Goal: Task Accomplishment & Management: Manage account settings

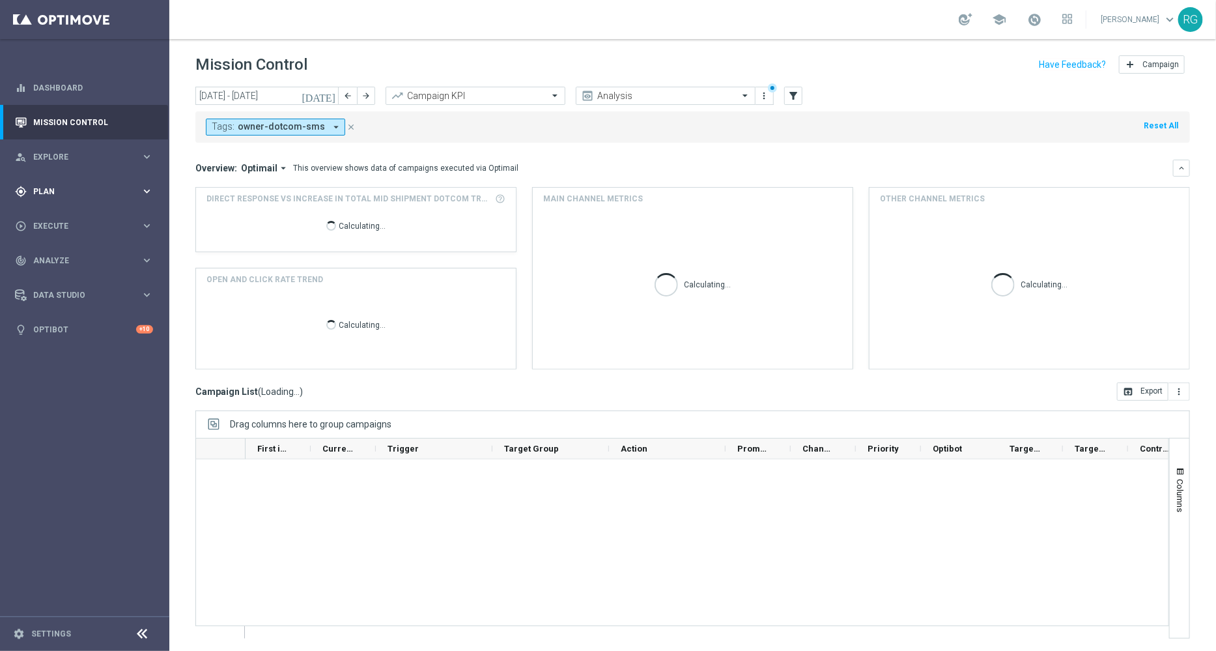
click at [63, 197] on div "gps_fixed Plan keyboard_arrow_right" at bounding box center [84, 191] width 168 height 35
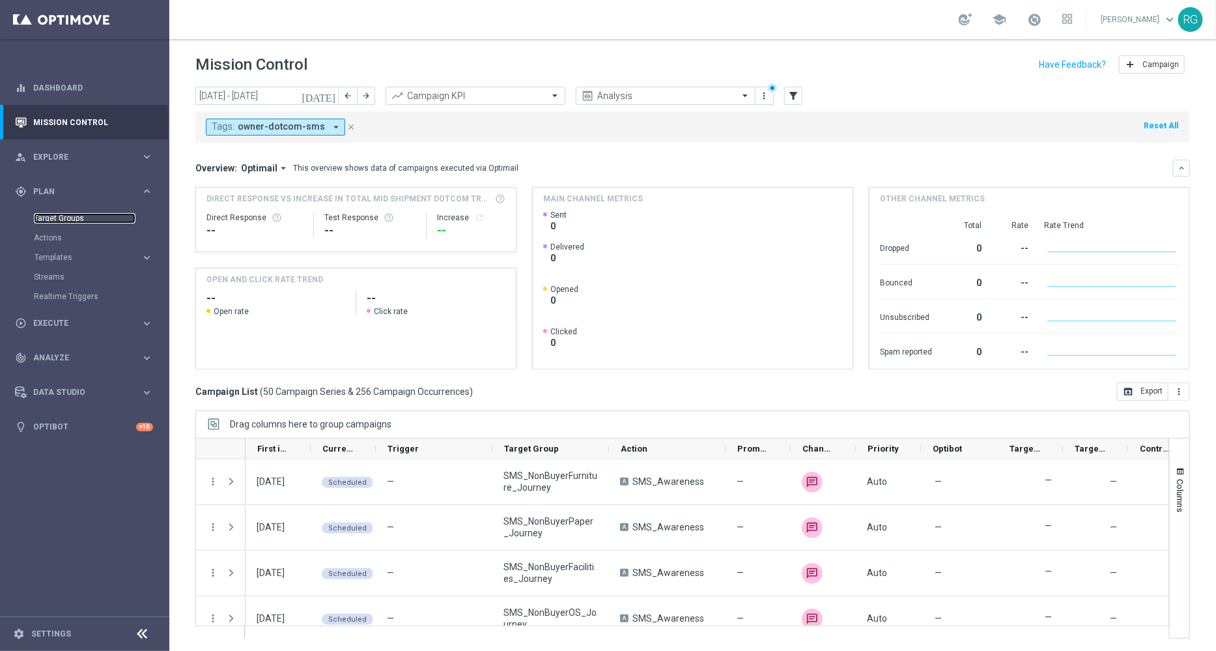
click at [66, 219] on link "Target Groups" at bounding box center [85, 218] width 102 height 10
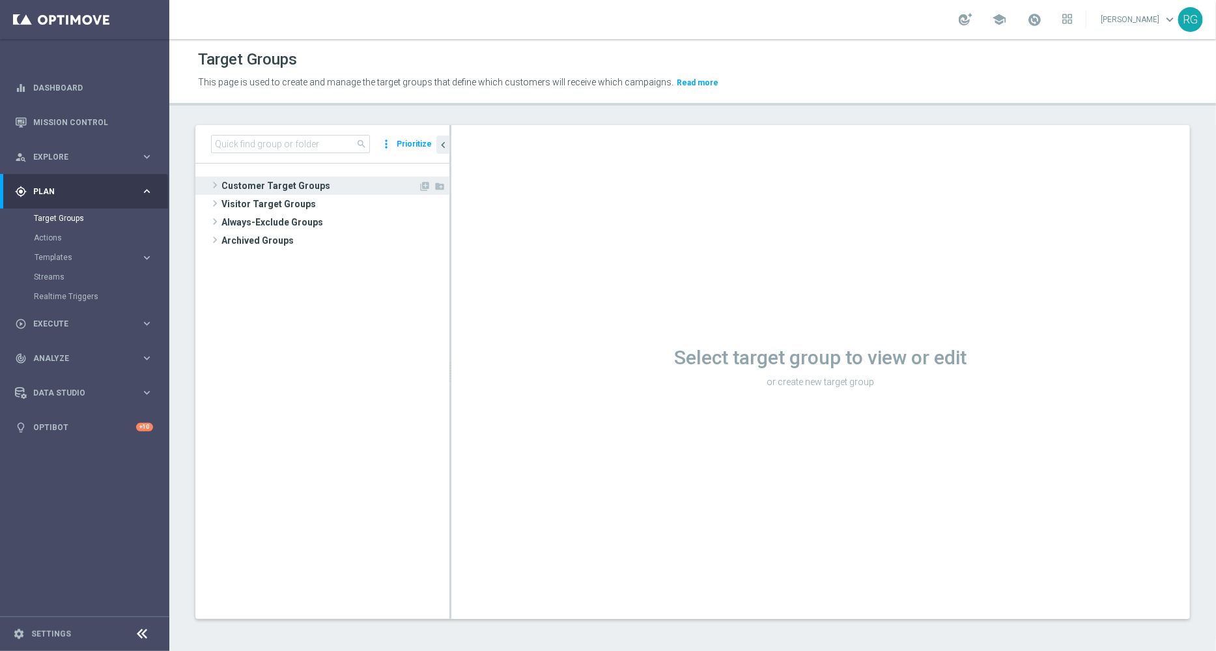
click at [215, 179] on span at bounding box center [214, 185] width 13 height 16
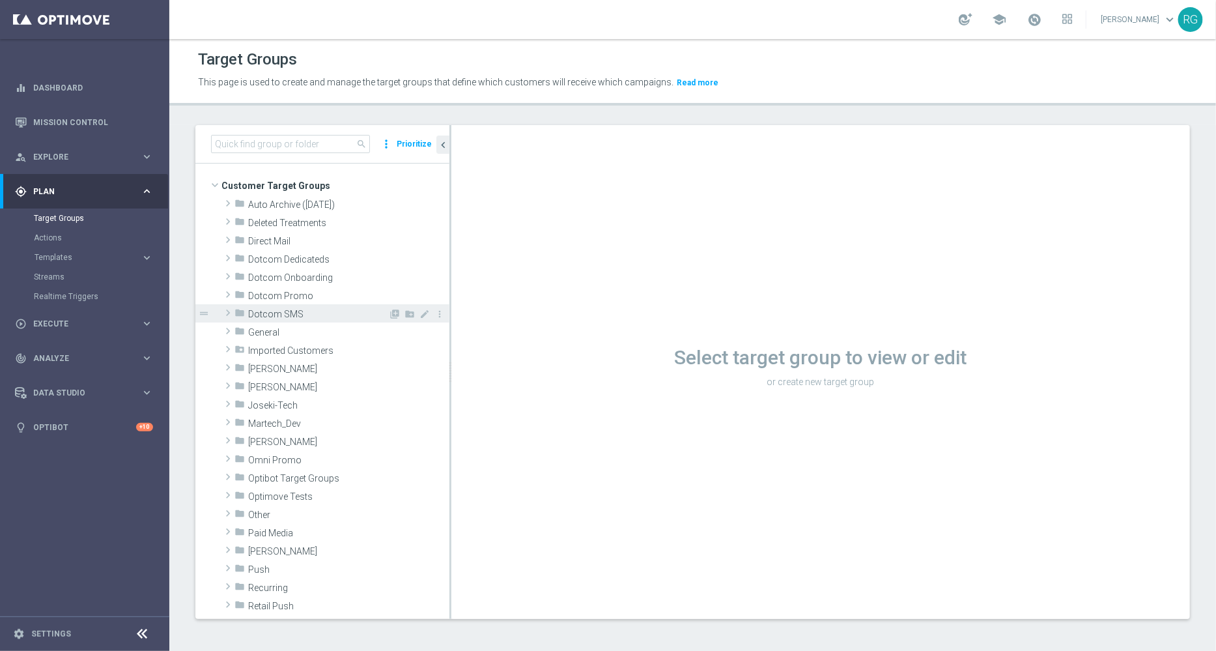
click at [228, 313] on span at bounding box center [227, 313] width 13 height 16
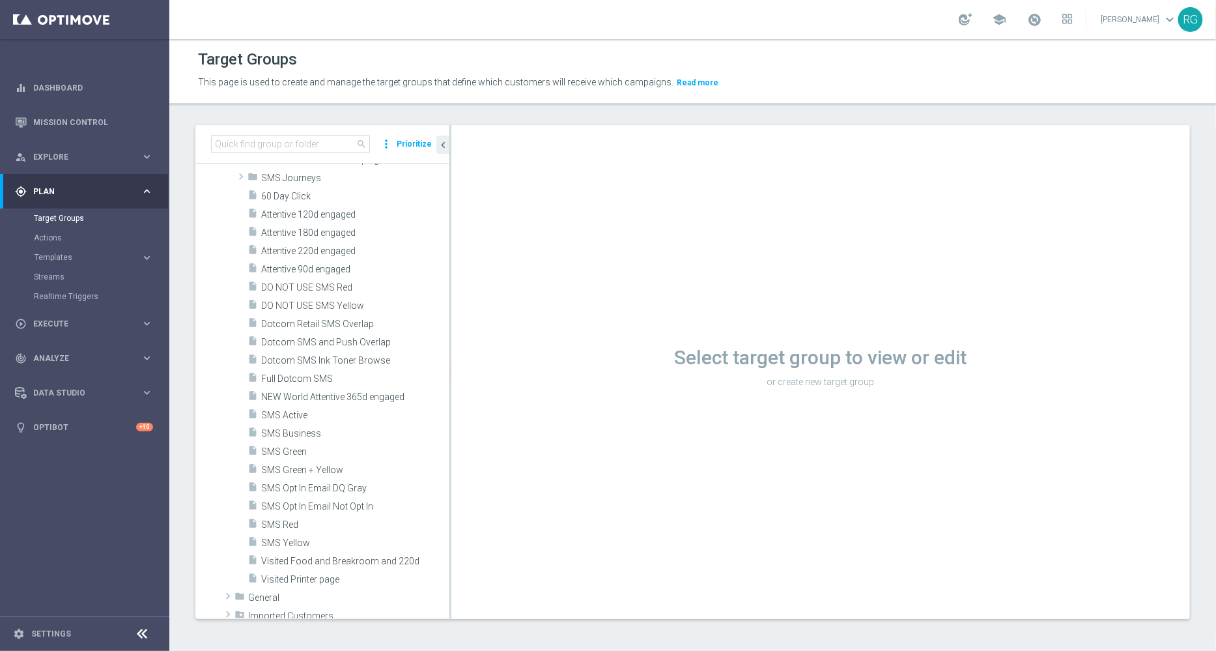
scroll to position [111, 0]
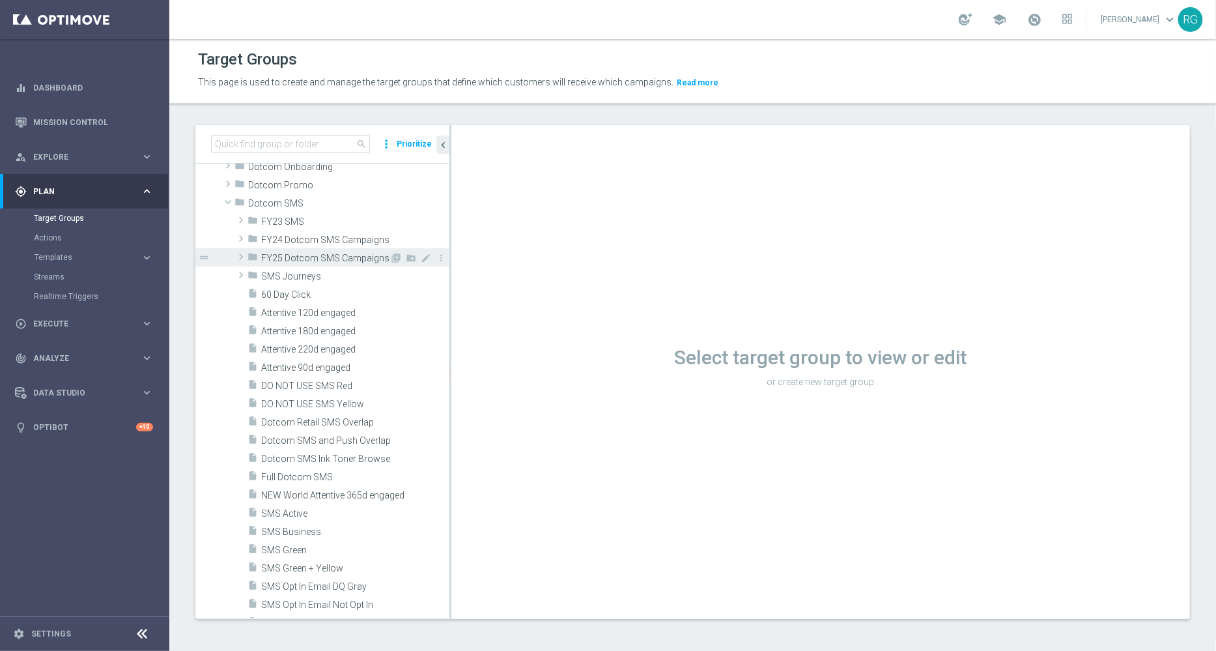
click at [237, 256] on span at bounding box center [240, 257] width 13 height 16
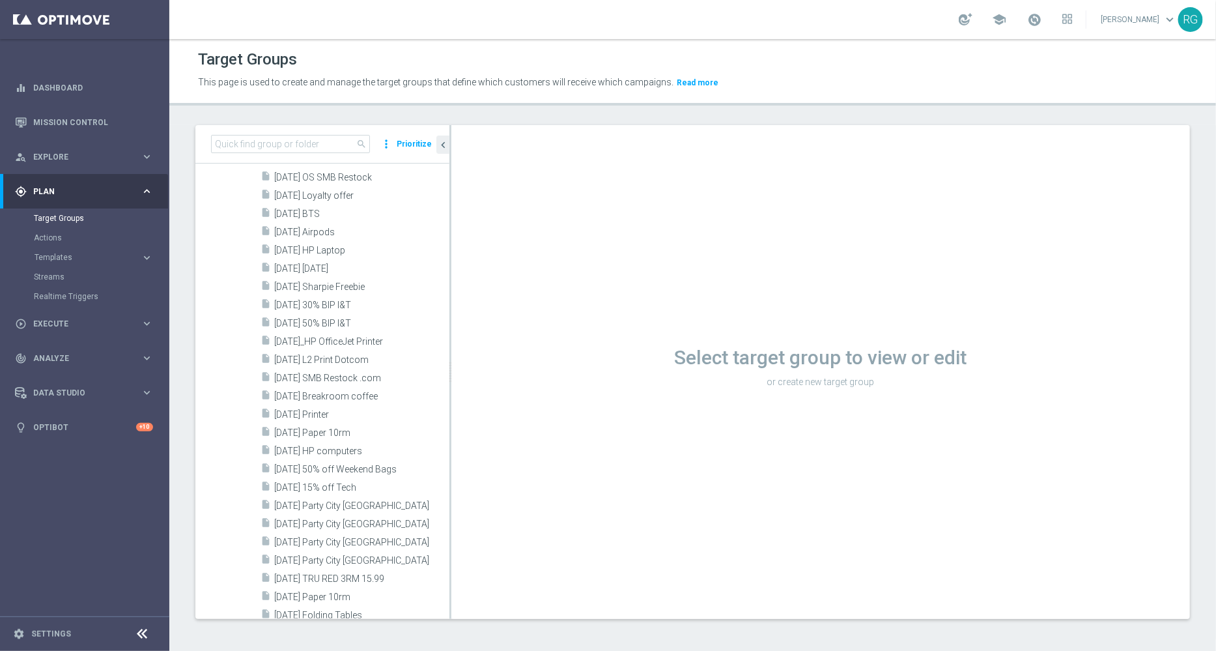
scroll to position [1608, 0]
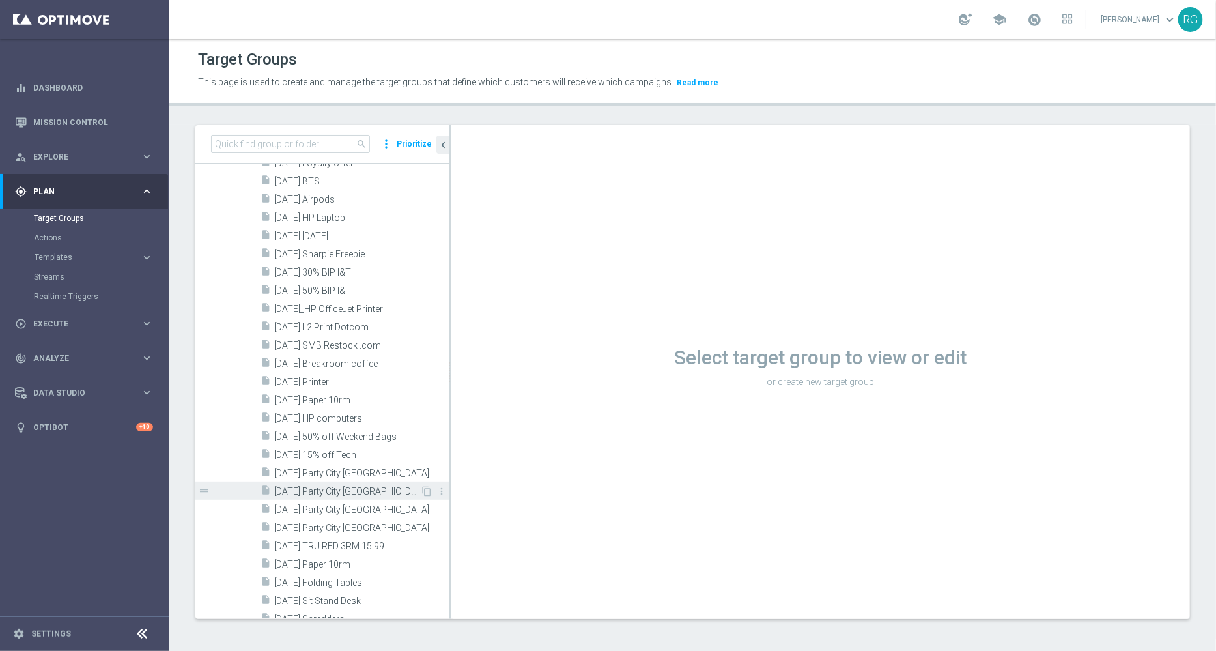
click at [361, 496] on div "insert_drive_file 9.19.25 Party City Bellingham" at bounding box center [340, 490] width 160 height 18
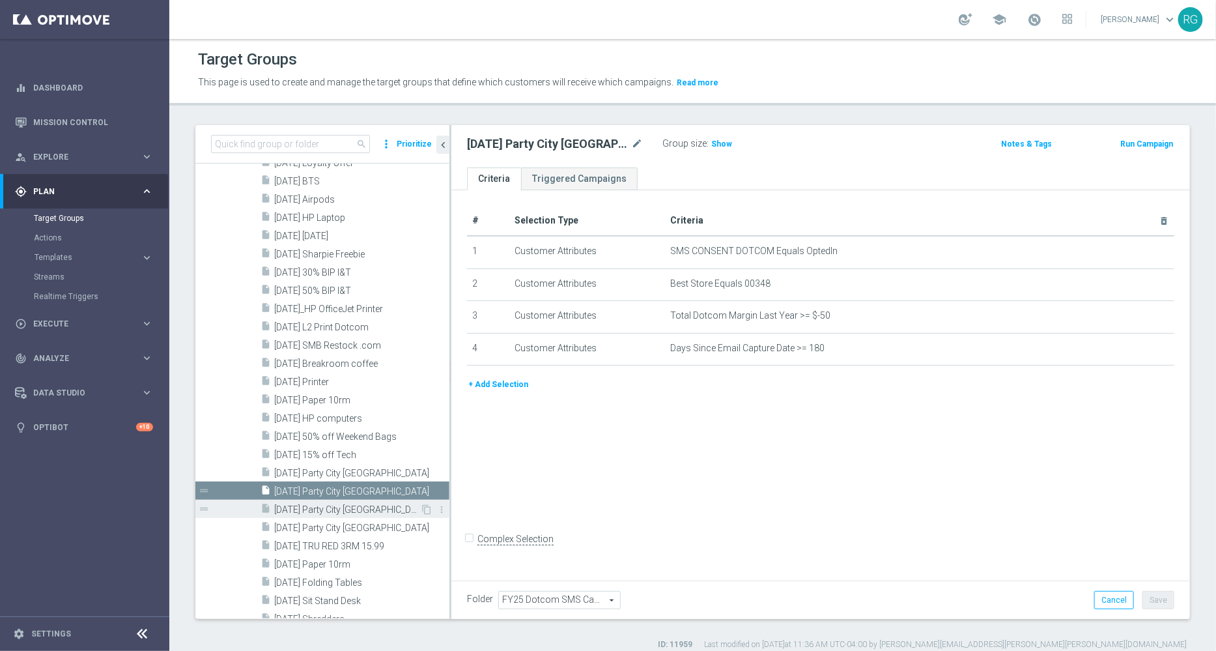
click at [332, 510] on span "9.19.25 Party City Mansfield" at bounding box center [347, 509] width 146 height 11
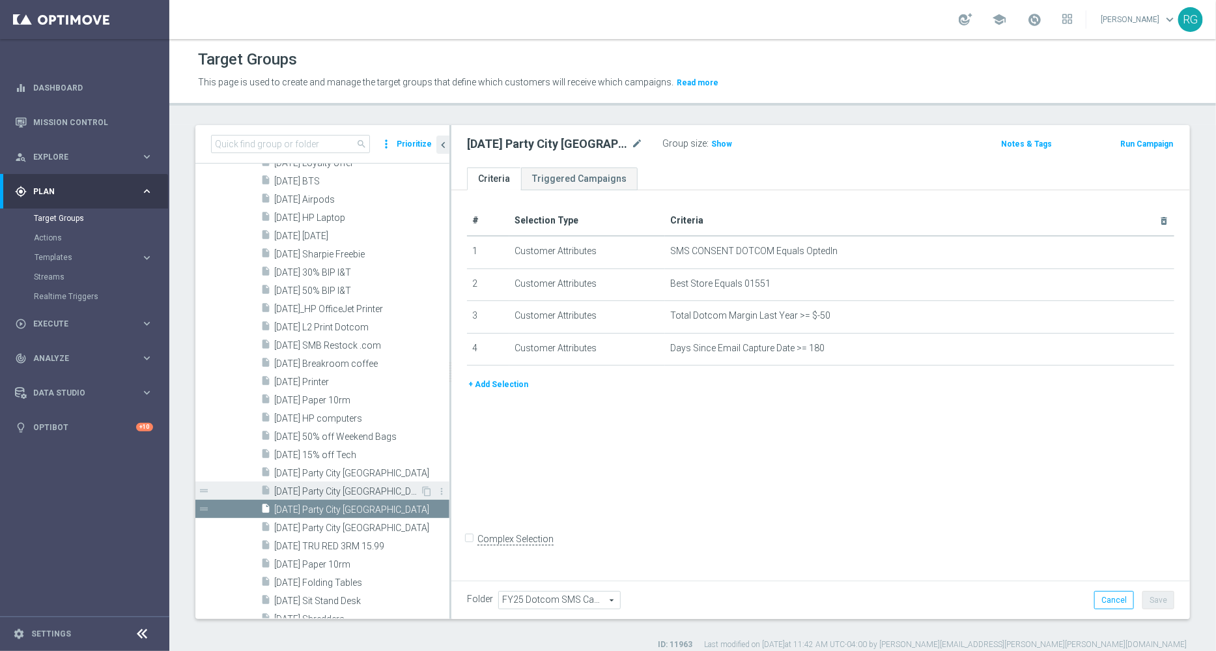
click at [354, 488] on span "9.19.25 Party City Bellingham" at bounding box center [347, 491] width 146 height 11
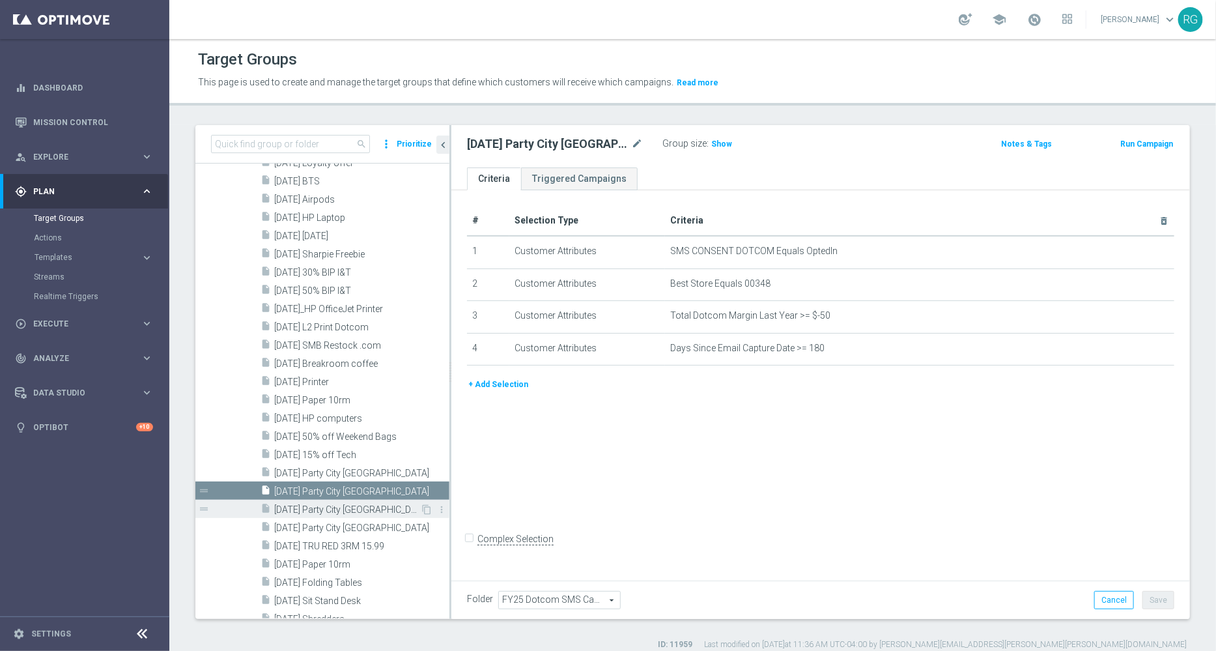
click at [345, 504] on span "9.19.25 Party City Mansfield" at bounding box center [347, 509] width 146 height 11
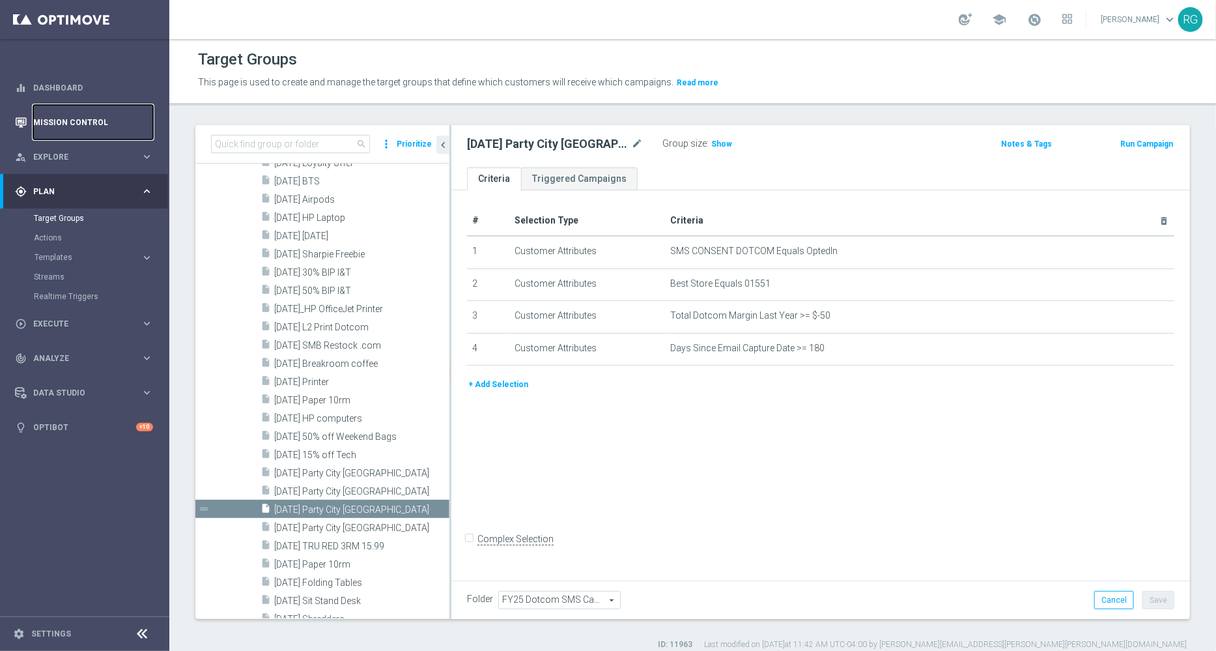
click at [92, 122] on link "Mission Control" at bounding box center [93, 122] width 120 height 35
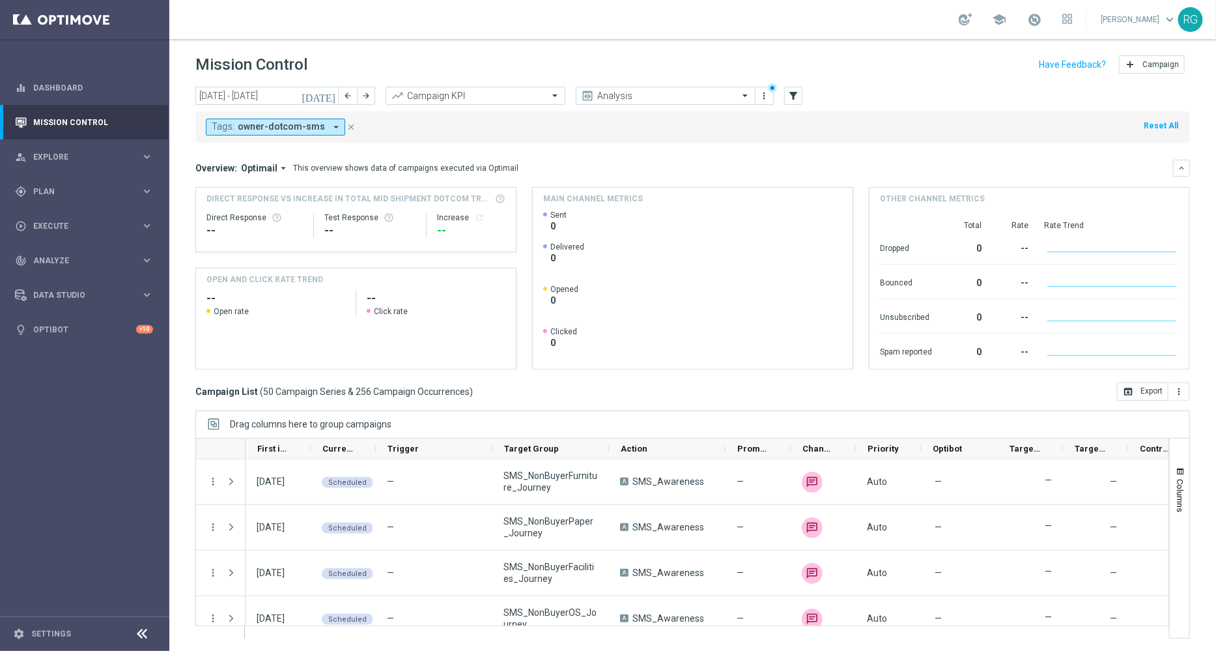
click at [330, 126] on icon "arrow_drop_down" at bounding box center [336, 127] width 12 height 12
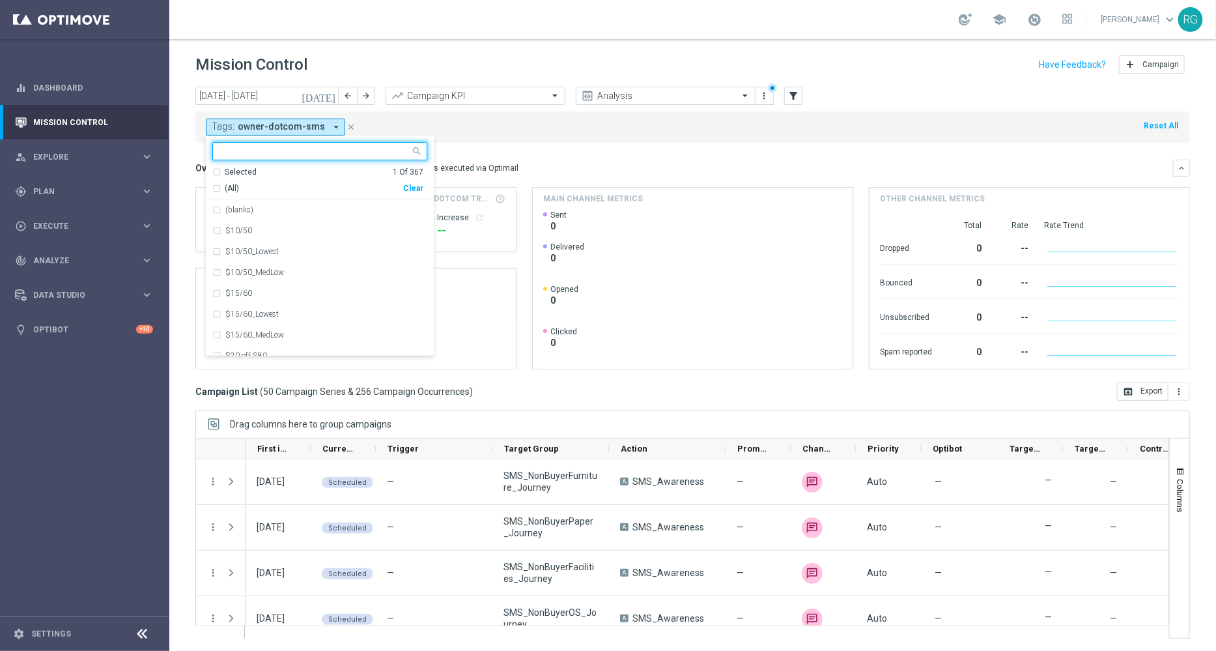
click at [0, 0] on div "Clear" at bounding box center [0, 0] width 0 height 0
click at [311, 154] on input "text" at bounding box center [314, 151] width 191 height 11
click at [301, 295] on div "owner-dotcom-promo" at bounding box center [326, 293] width 202 height 8
type input "owner"
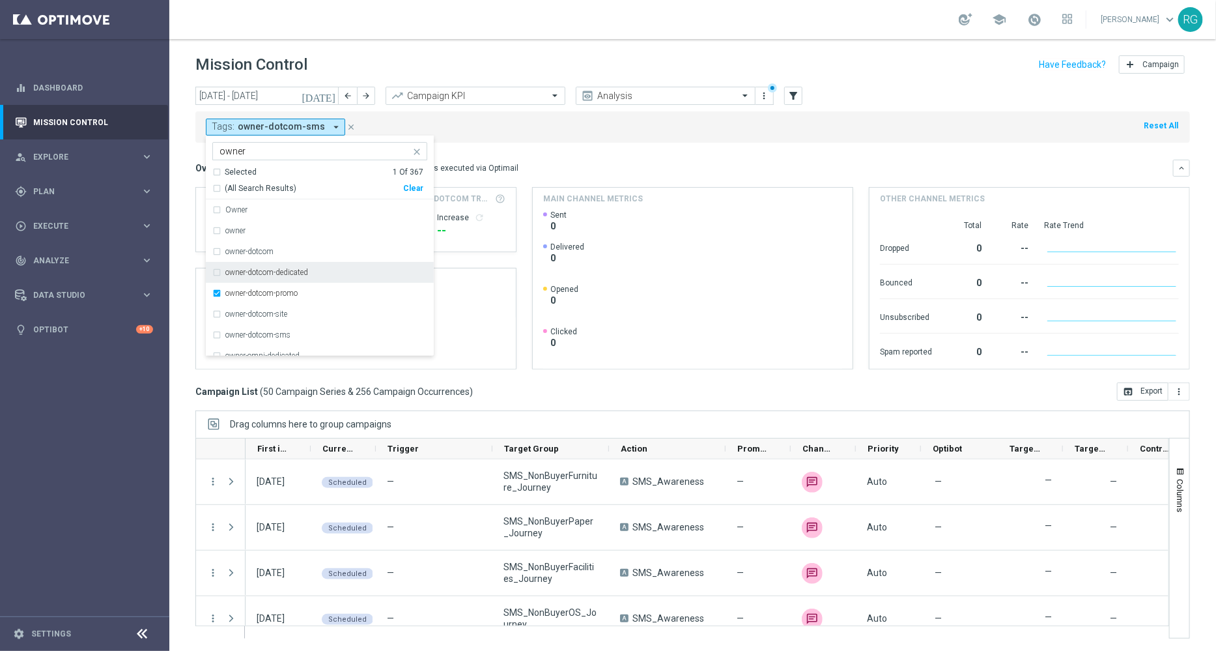
click at [656, 133] on div "Tags: owner-dotcom-sms arrow_drop_down owner-dotcom-promo owner Selected 1 Of 3…" at bounding box center [692, 126] width 994 height 31
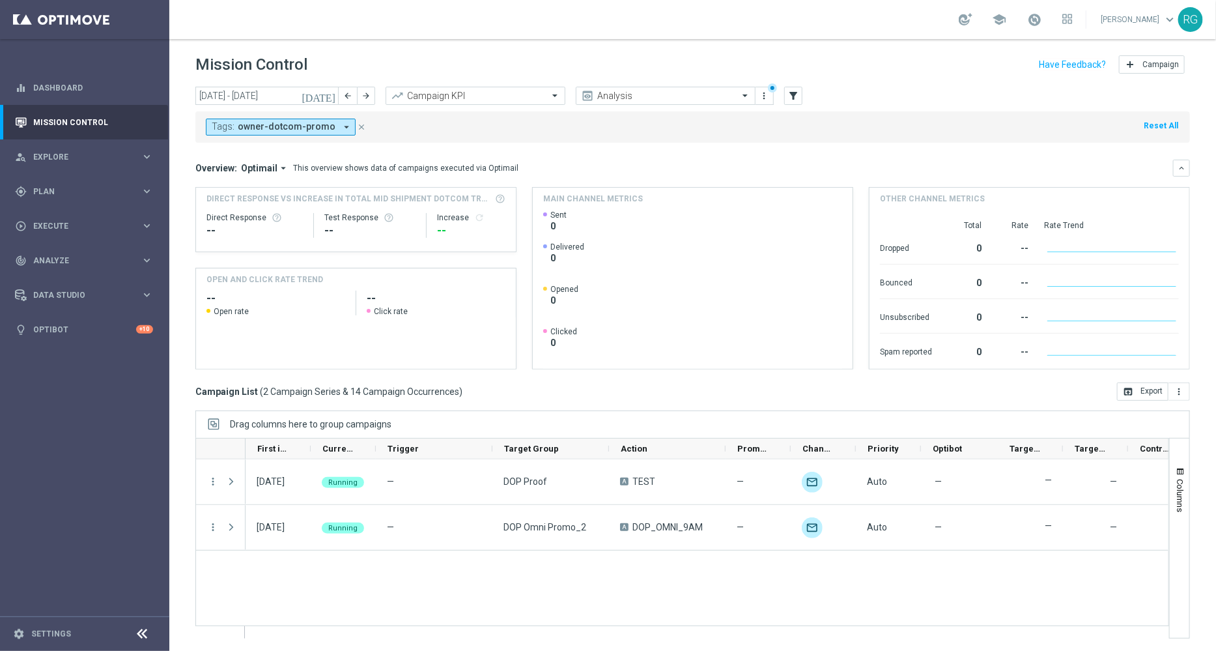
click at [330, 94] on icon "today" at bounding box center [318, 96] width 35 height 12
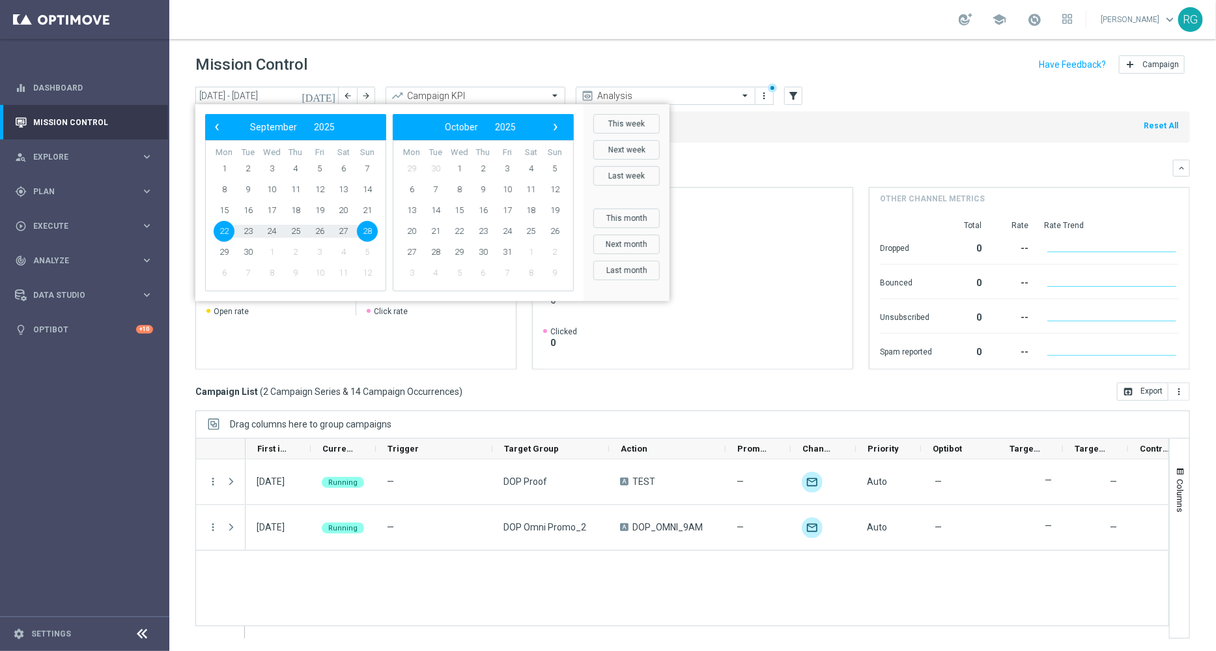
click at [921, 117] on div "Tags: owner-dotcom-promo arrow_drop_down close Reset All" at bounding box center [692, 126] width 994 height 31
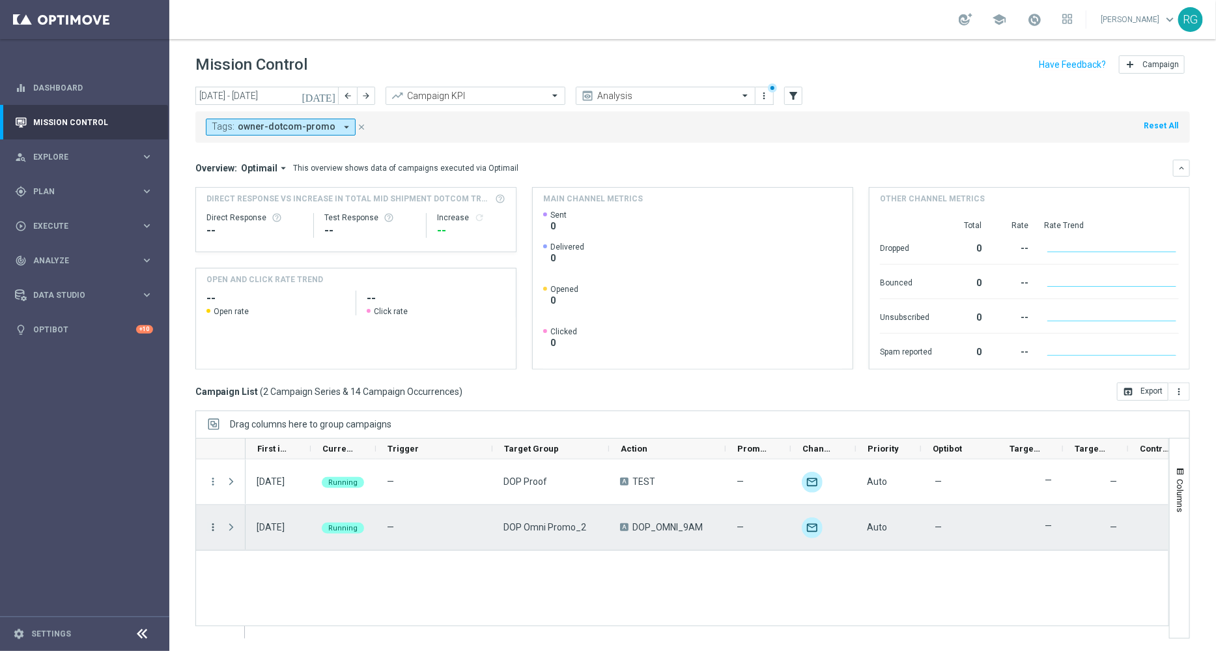
click at [215, 525] on icon "more_vert" at bounding box center [213, 527] width 12 height 12
click at [243, 490] on span "Edit" at bounding box center [245, 487] width 14 height 9
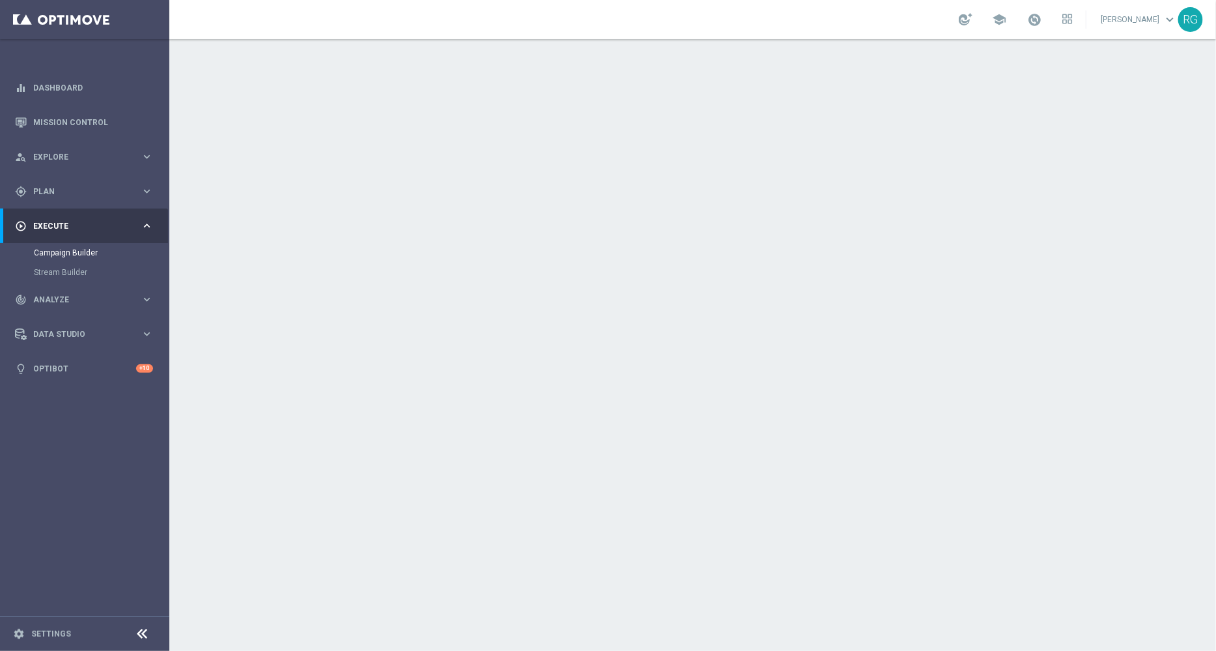
scroll to position [31, 0]
click at [1041, 315] on icon "keyboard_arrow_down" at bounding box center [1047, 321] width 20 height 20
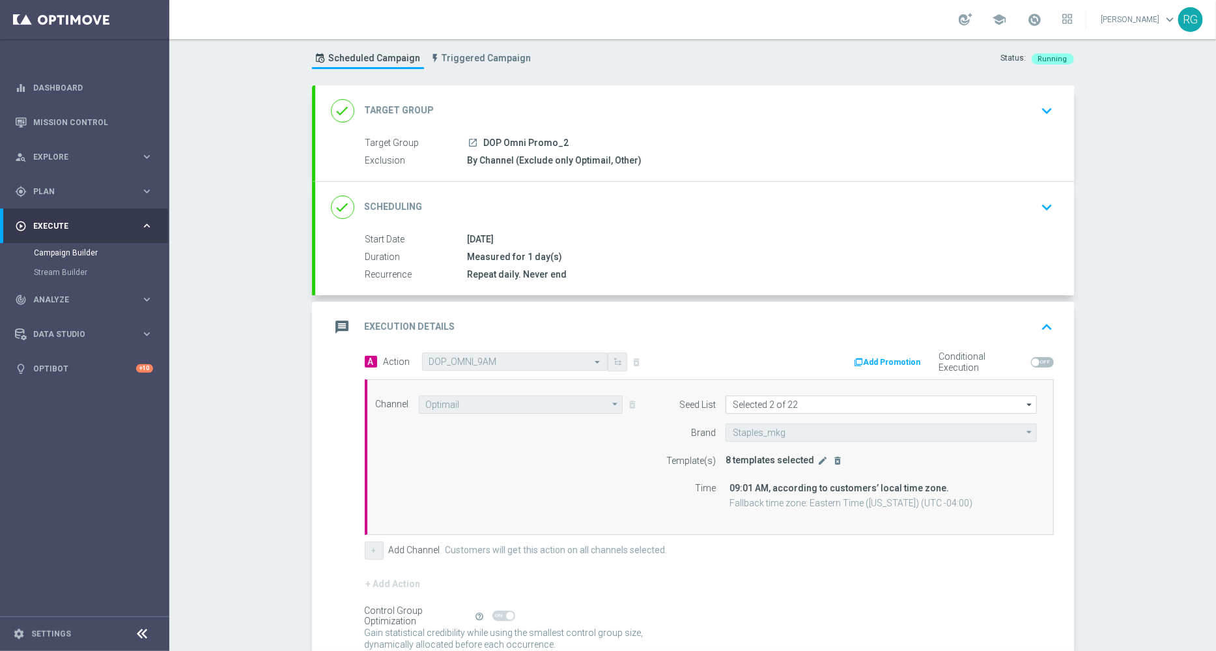
scroll to position [143, 0]
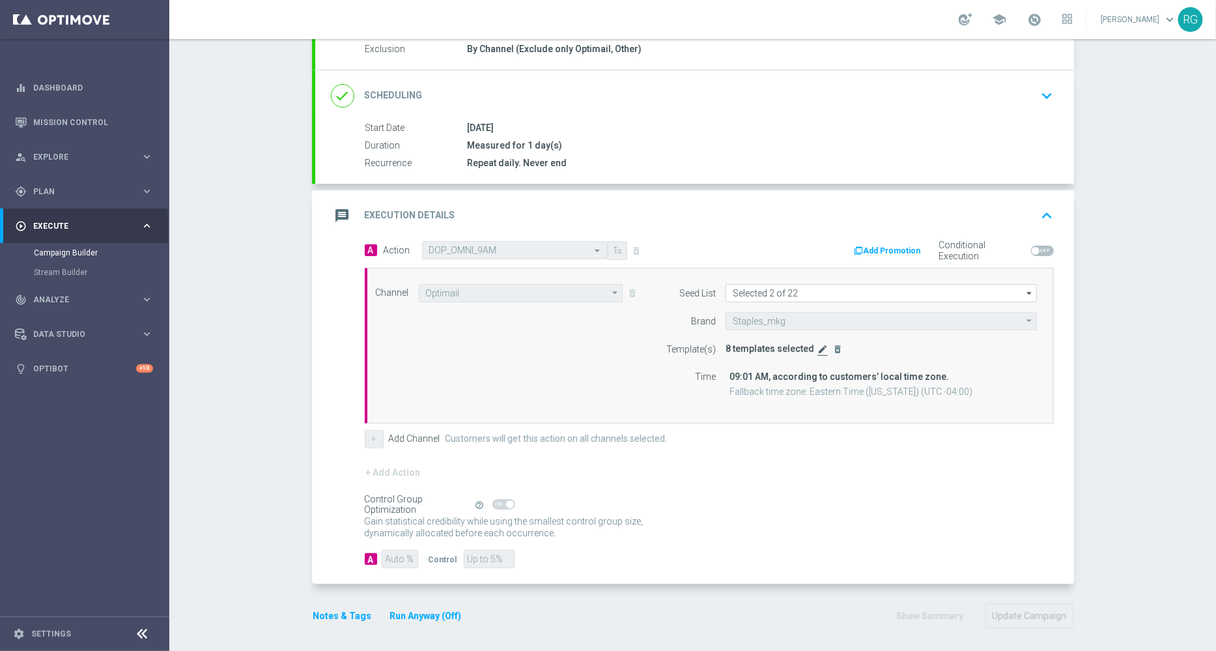
click at [817, 346] on icon "edit" at bounding box center [822, 349] width 10 height 10
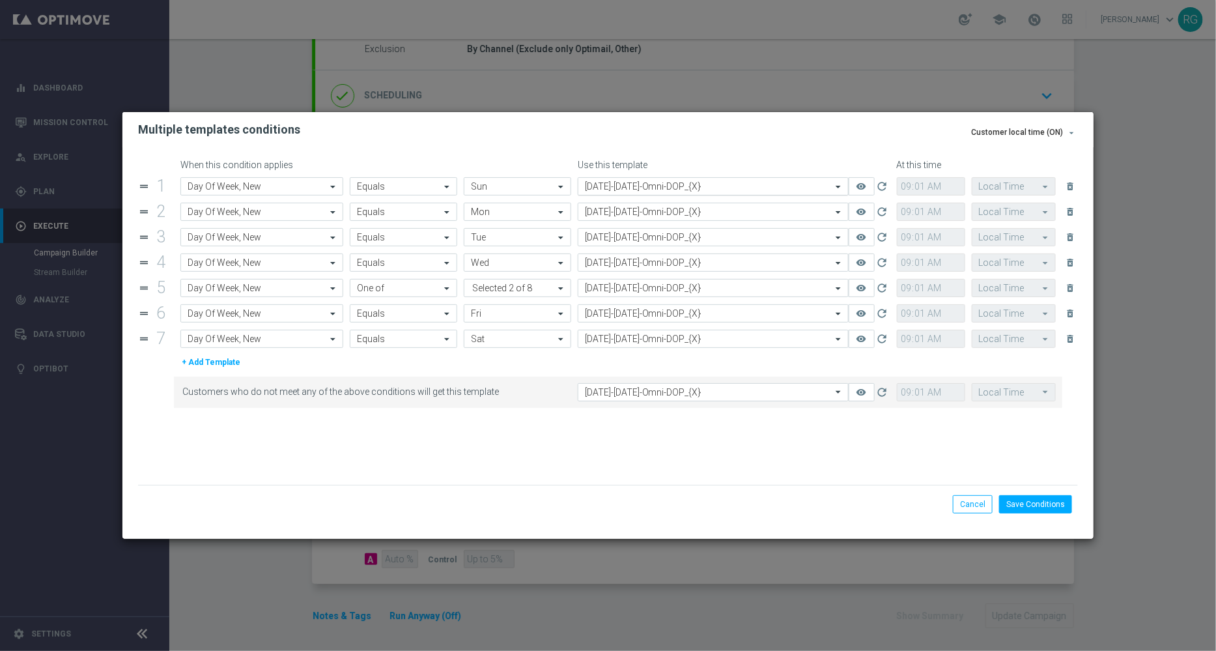
click at [612, 193] on div "Select template 9.14.25-Sunday-Omni-DOP_{X}" at bounding box center [713, 186] width 271 height 18
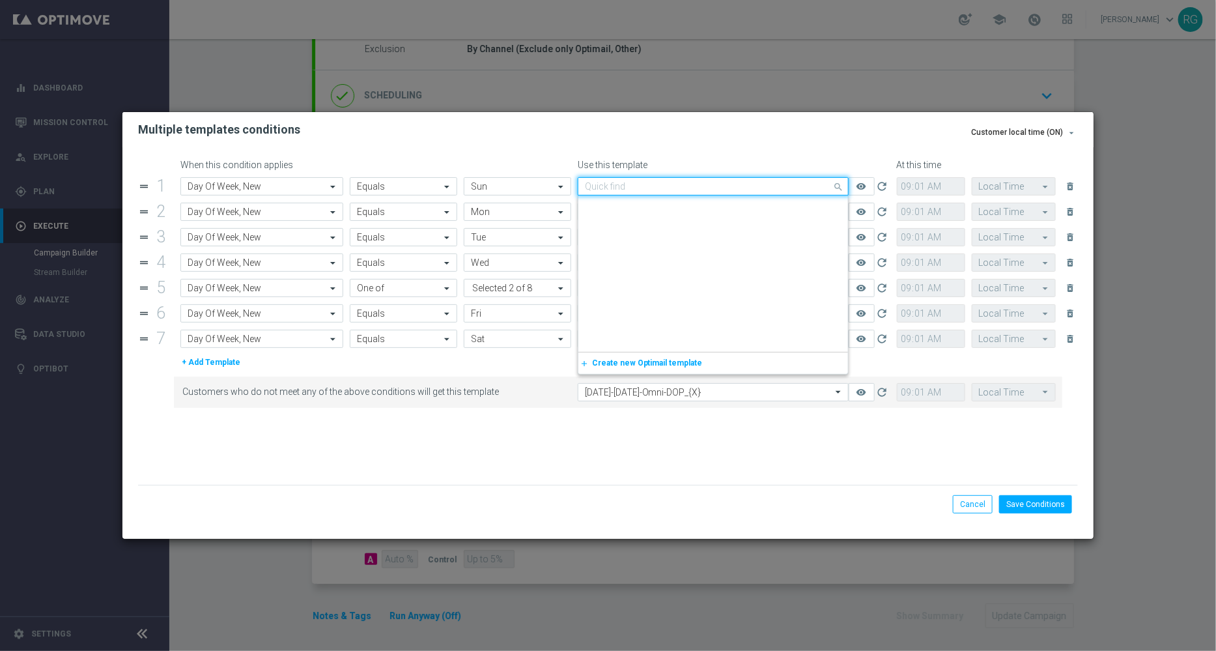
scroll to position [6381, 0]
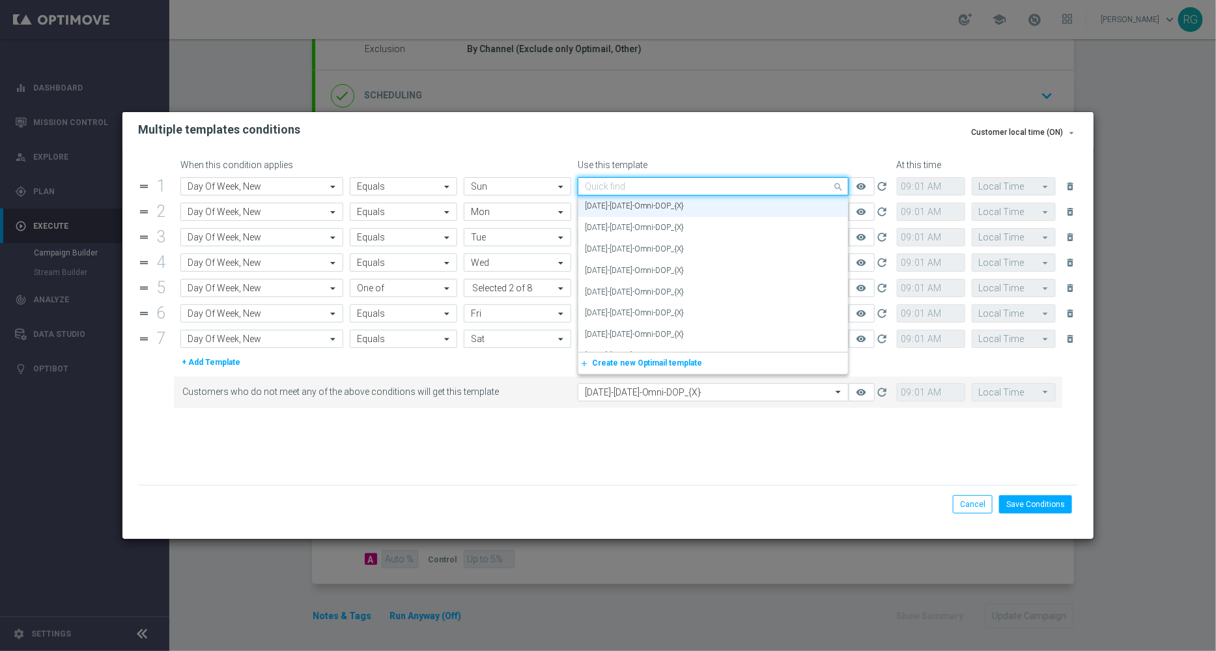
click at [612, 193] on div "Quick find 9.14.25-Sunday-Omni-DOP_{X}" at bounding box center [713, 186] width 271 height 18
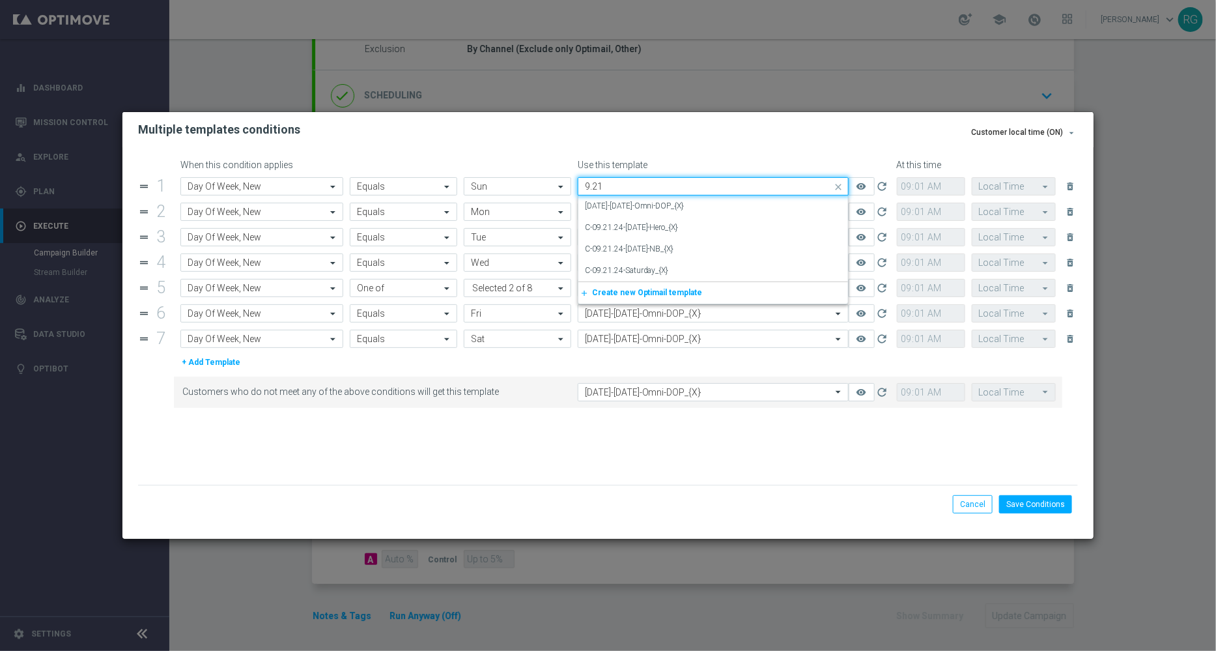
scroll to position [0, 0]
click at [639, 205] on label "9.21.25-Sunday-Omni-DOP_{X}" at bounding box center [635, 206] width 100 height 11
type input "9.21"
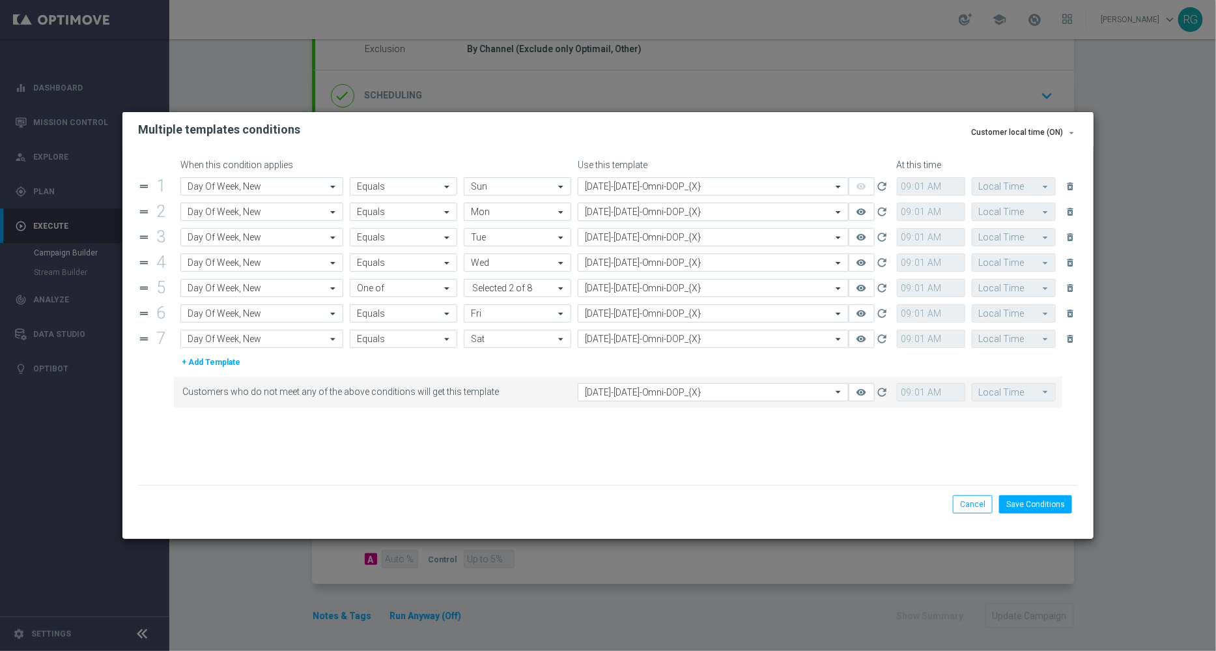
click at [634, 214] on input "text" at bounding box center [700, 211] width 231 height 11
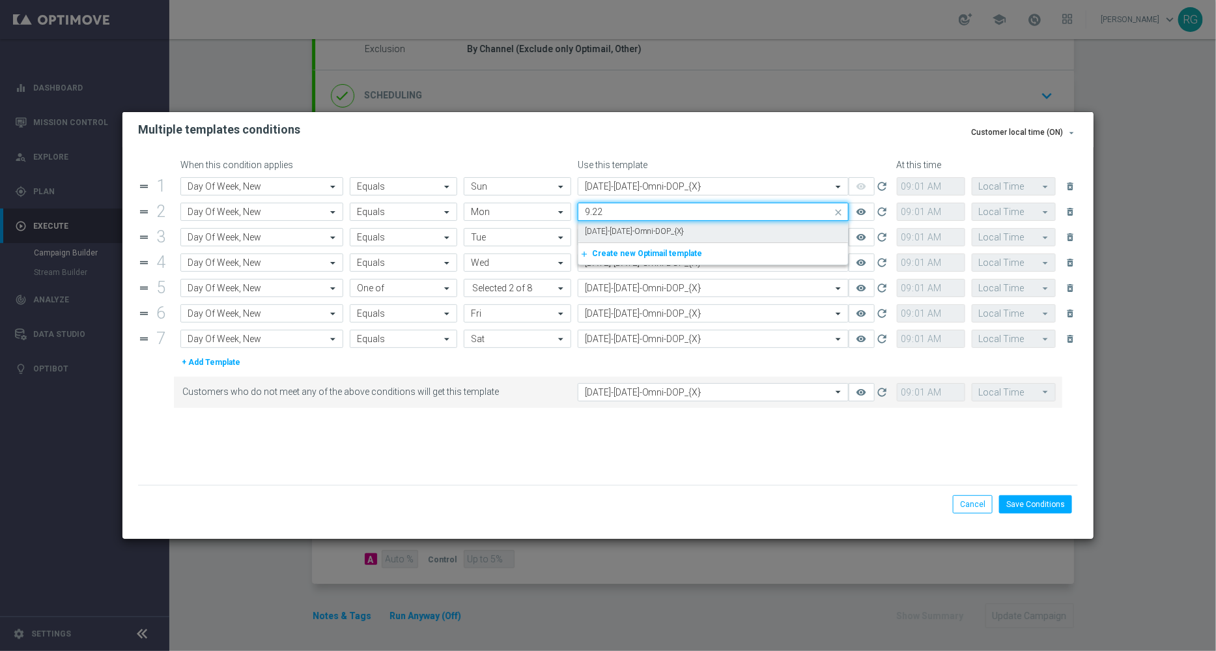
click at [632, 232] on label "9.22.25-Monday-Omni-DOP_{X}" at bounding box center [635, 231] width 100 height 11
type input "9.22"
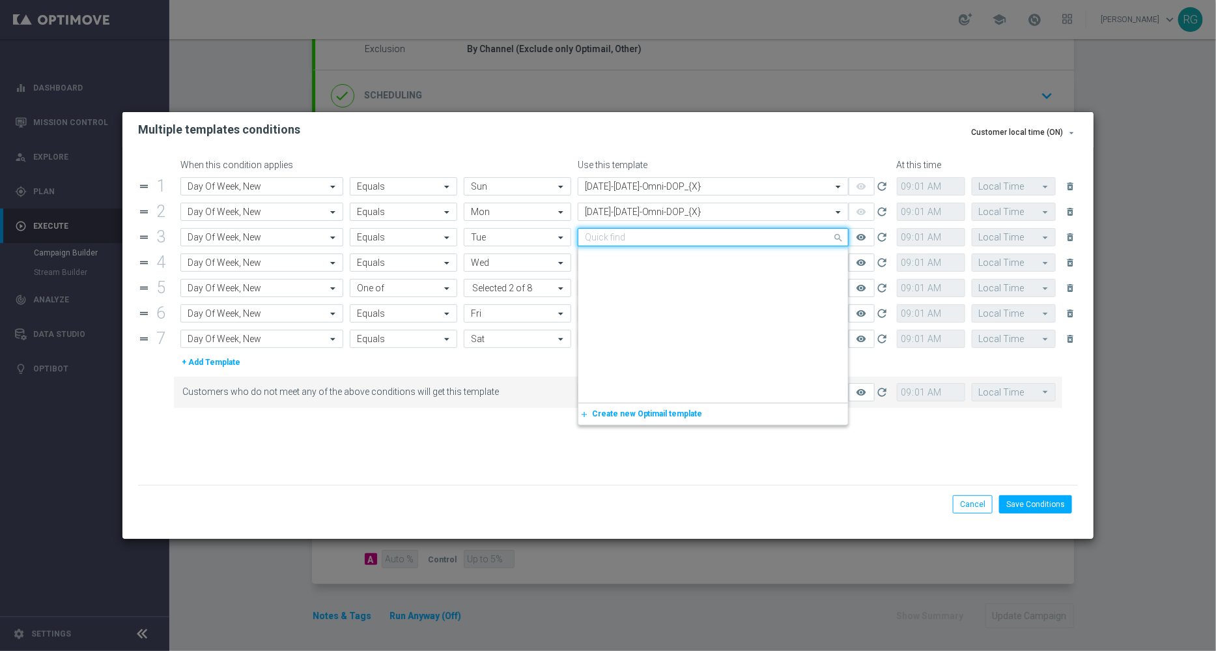
click at [619, 241] on input "text" at bounding box center [700, 237] width 231 height 11
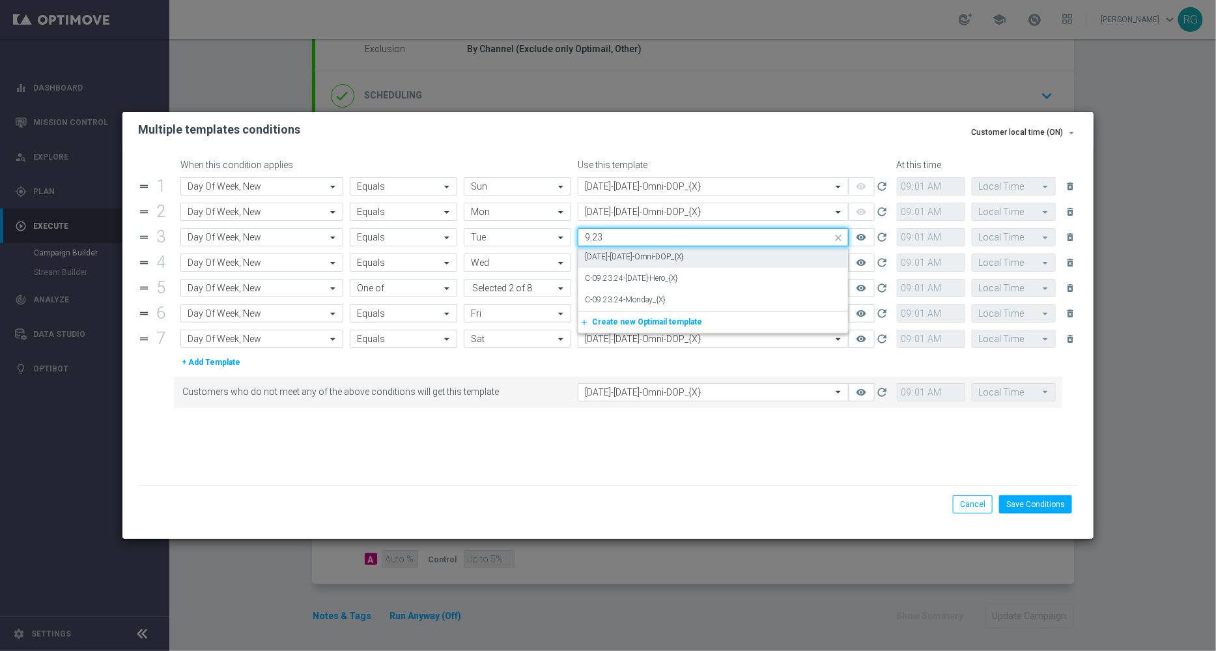
click at [621, 254] on label "9.23.25-Tuesday-Omni-DOP_{X}" at bounding box center [635, 256] width 100 height 11
type input "9.23"
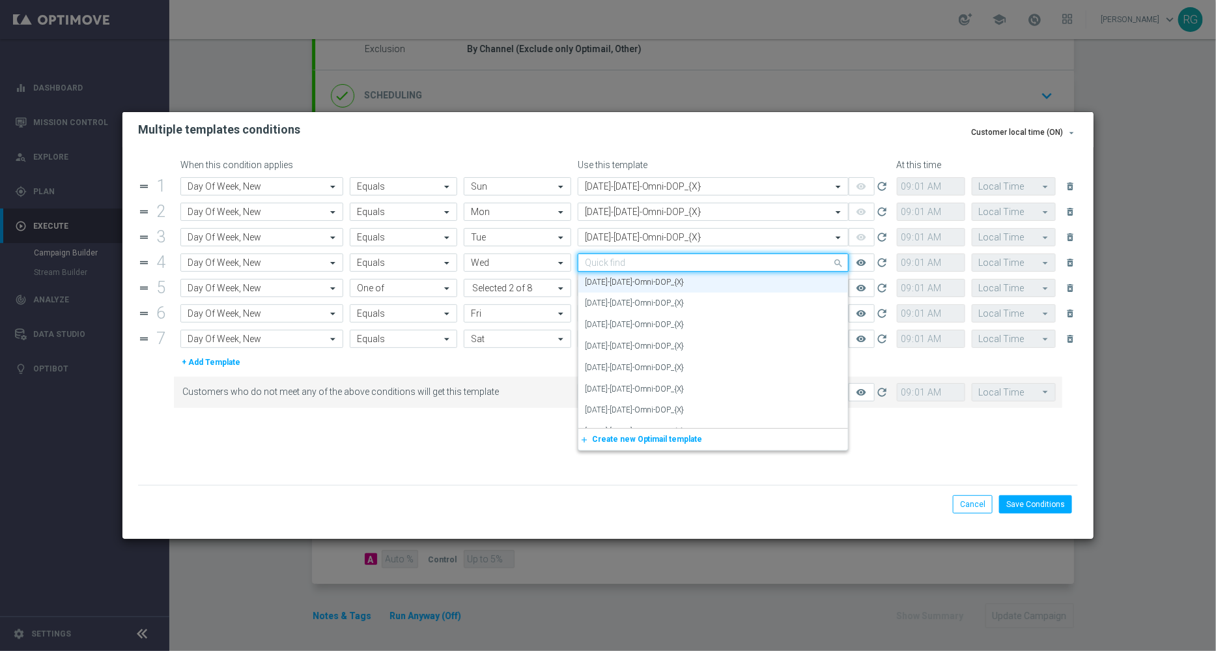
click at [612, 263] on input "text" at bounding box center [700, 262] width 231 height 11
click at [619, 283] on label "C-09.19.24-Thursday_{X}" at bounding box center [628, 287] width 86 height 11
type input "9.24"
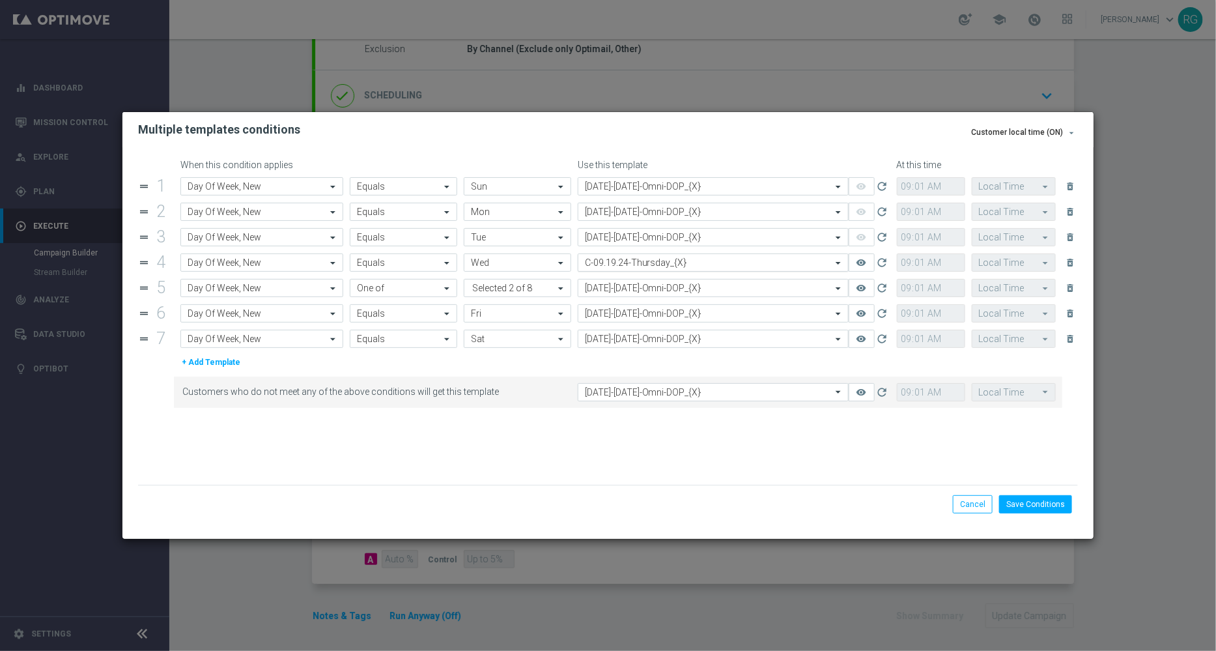
click at [624, 264] on input "text" at bounding box center [700, 262] width 231 height 11
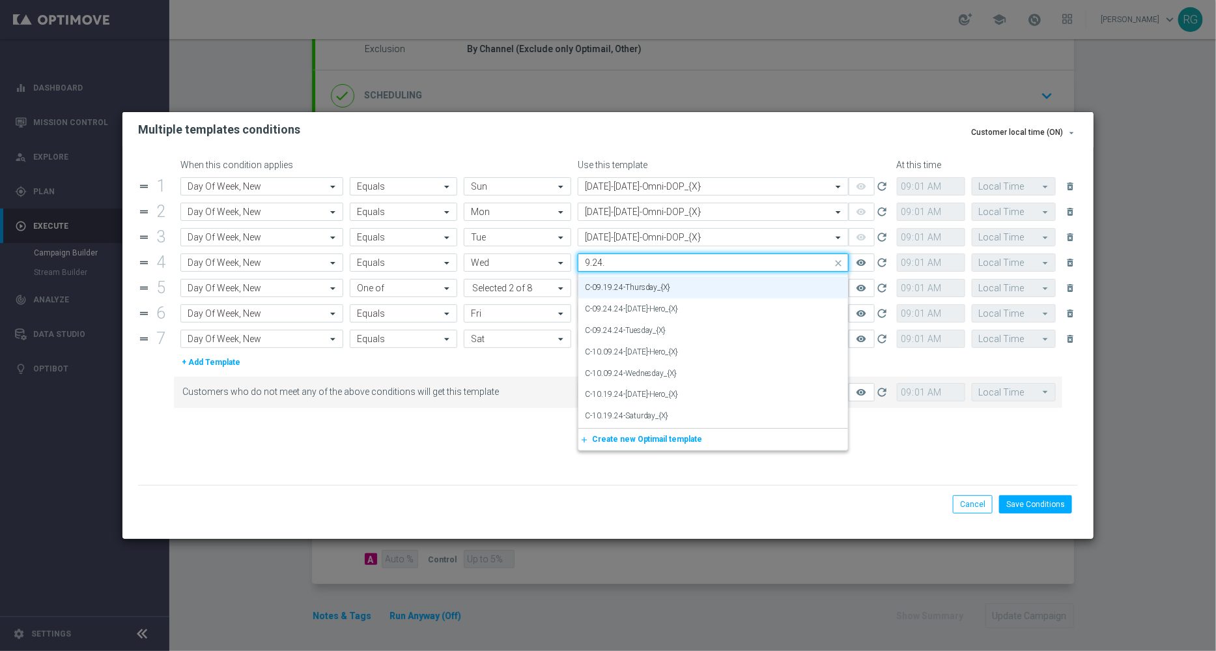
scroll to position [0, 0]
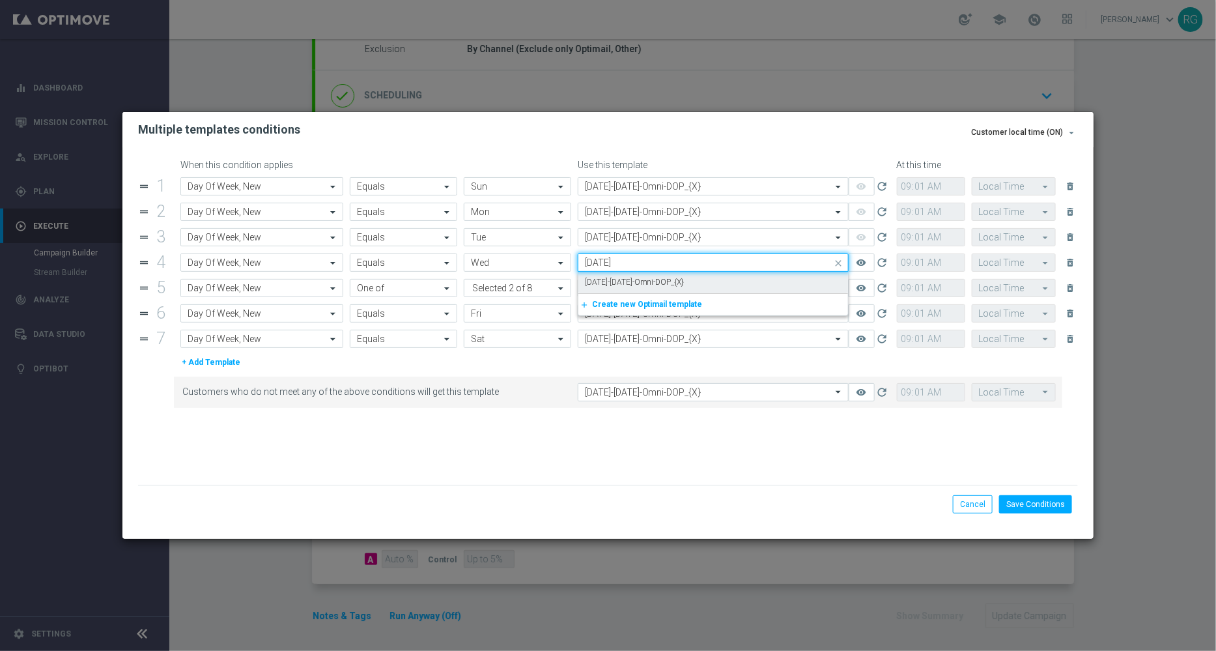
click at [630, 281] on label "9.24.25-Wednesday-Omni-DOP_{X}" at bounding box center [635, 282] width 100 height 11
type input "9.24.25"
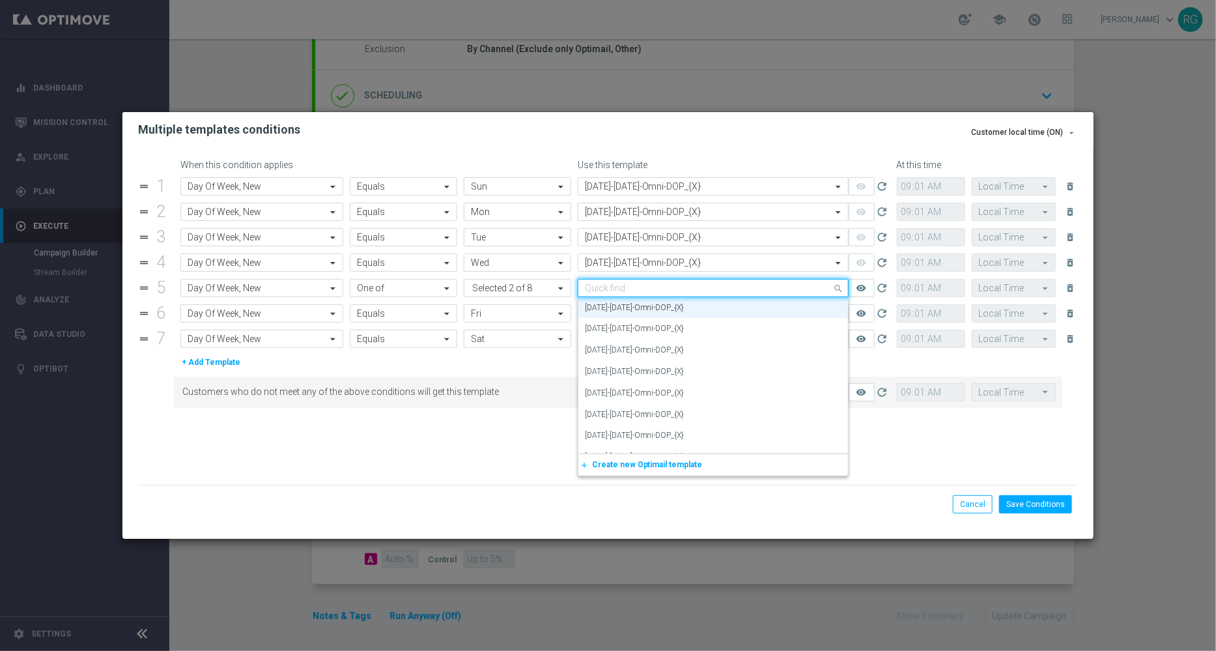
click at [624, 290] on input "text" at bounding box center [700, 288] width 231 height 11
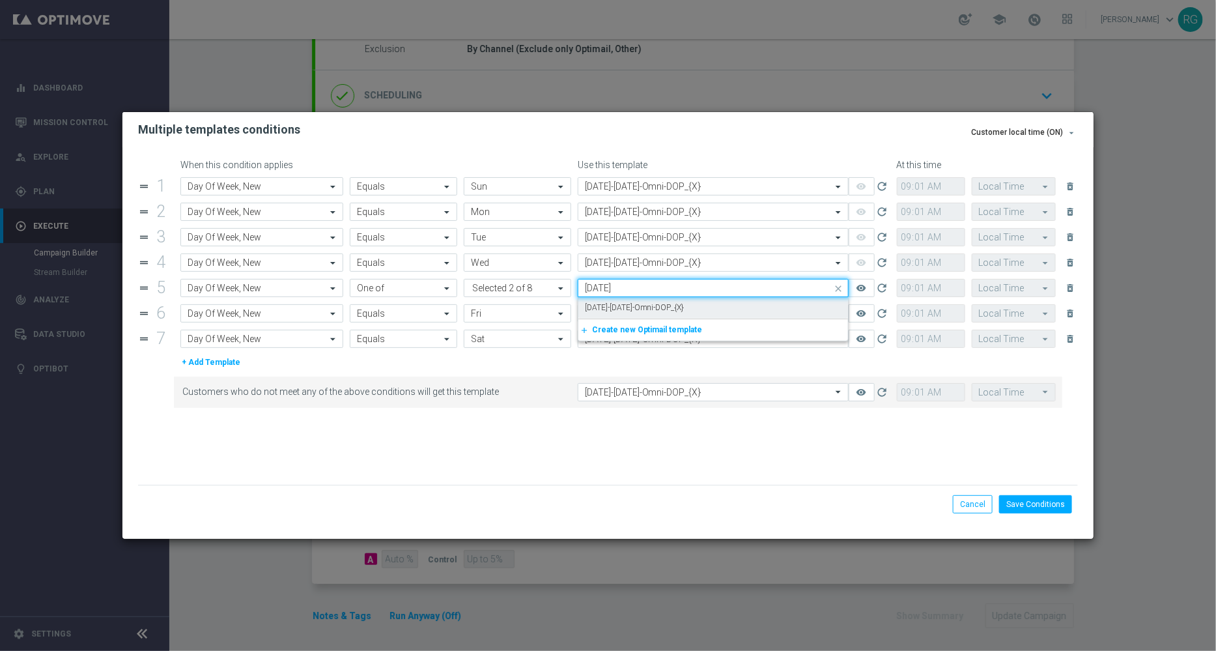
click at [628, 307] on label "9.25.25-Thursday-Omni-DOP_{X}" at bounding box center [635, 307] width 100 height 11
type input "9.25.25"
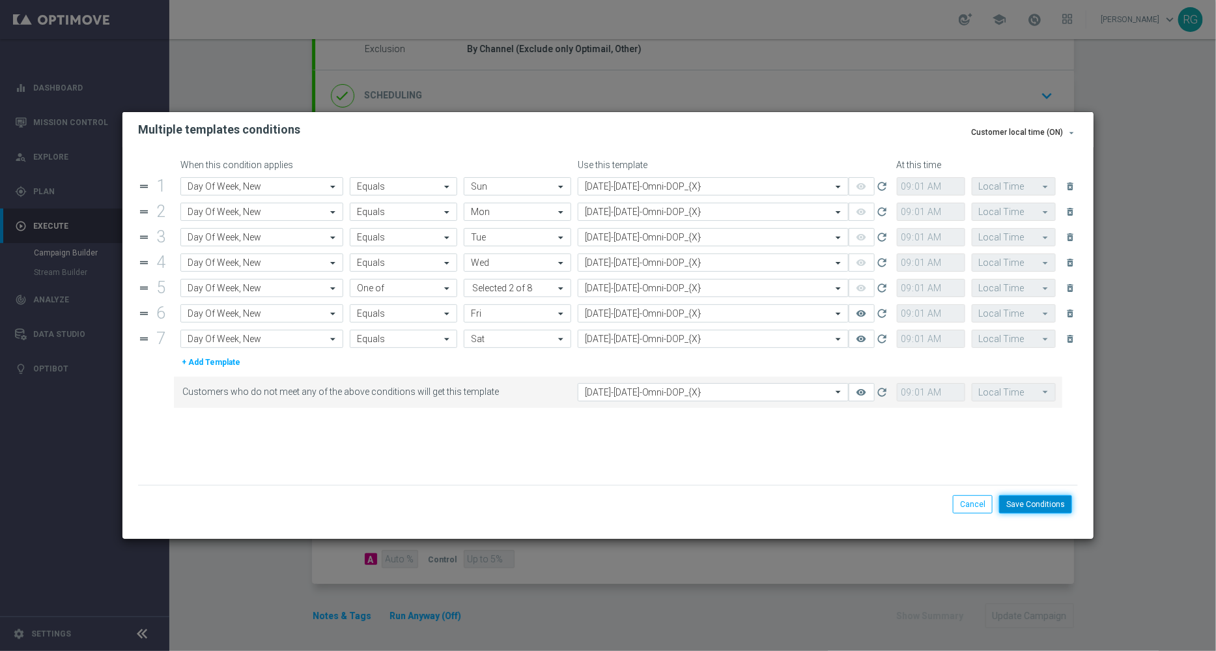
click at [1035, 507] on button "Save Conditions" at bounding box center [1035, 504] width 73 height 18
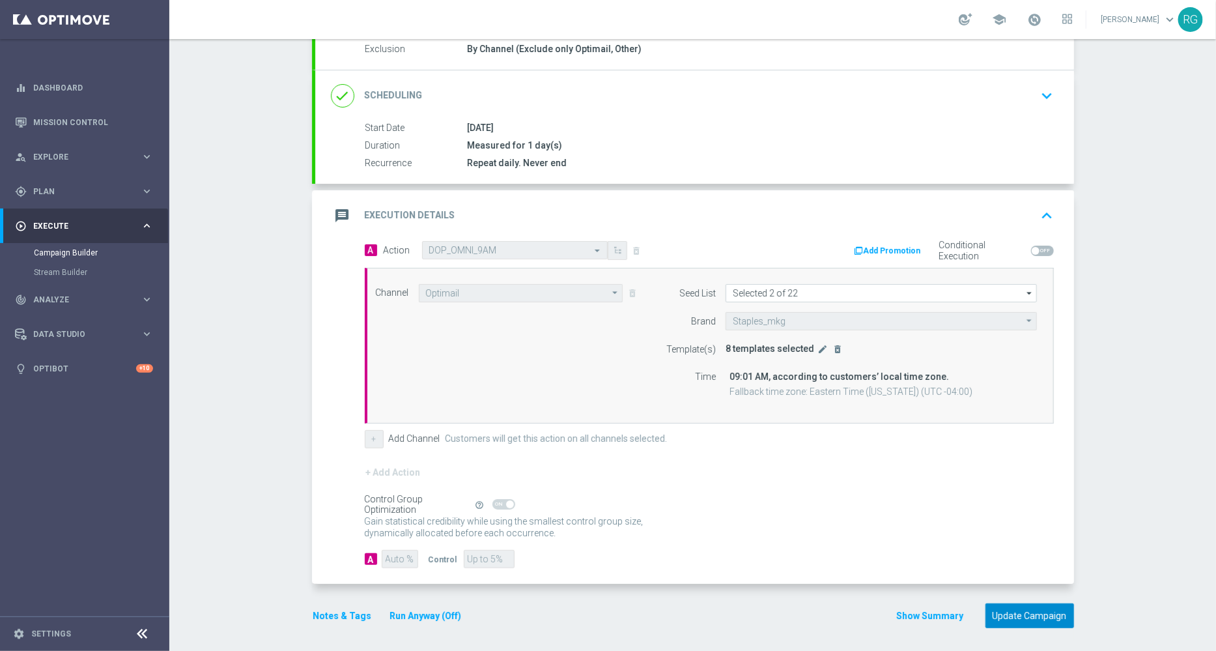
click at [1031, 611] on button "Update Campaign" at bounding box center [1029, 615] width 89 height 25
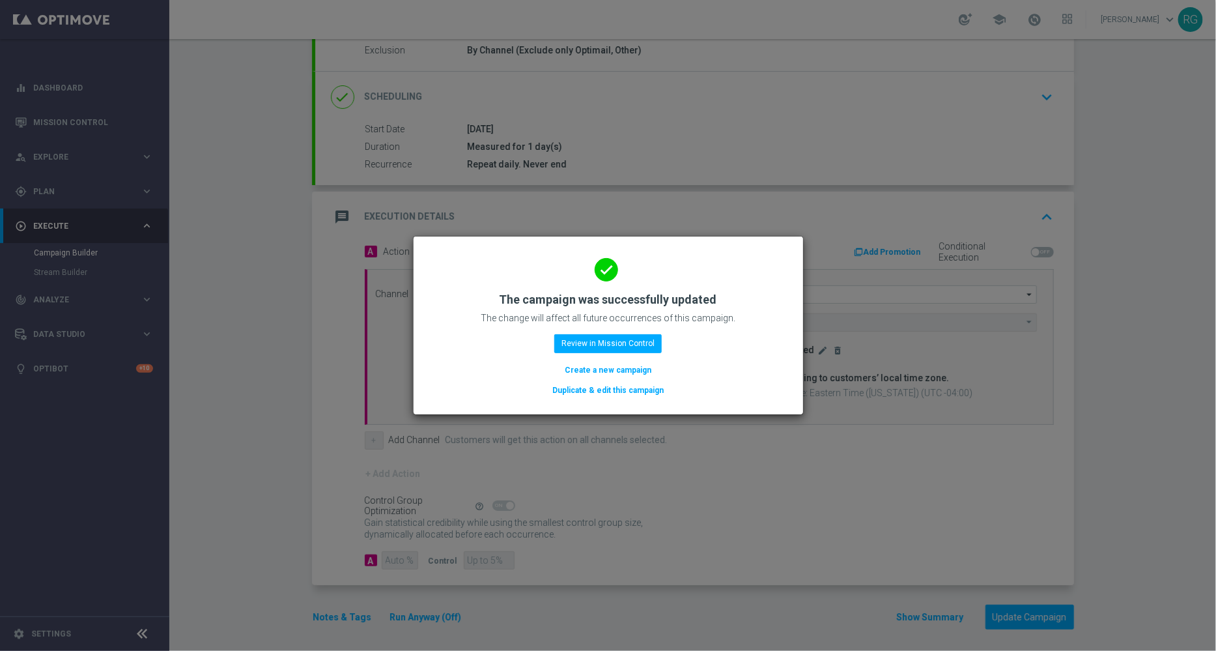
scroll to position [143, 0]
click at [581, 348] on button "Review in Mission Control" at bounding box center [607, 343] width 107 height 18
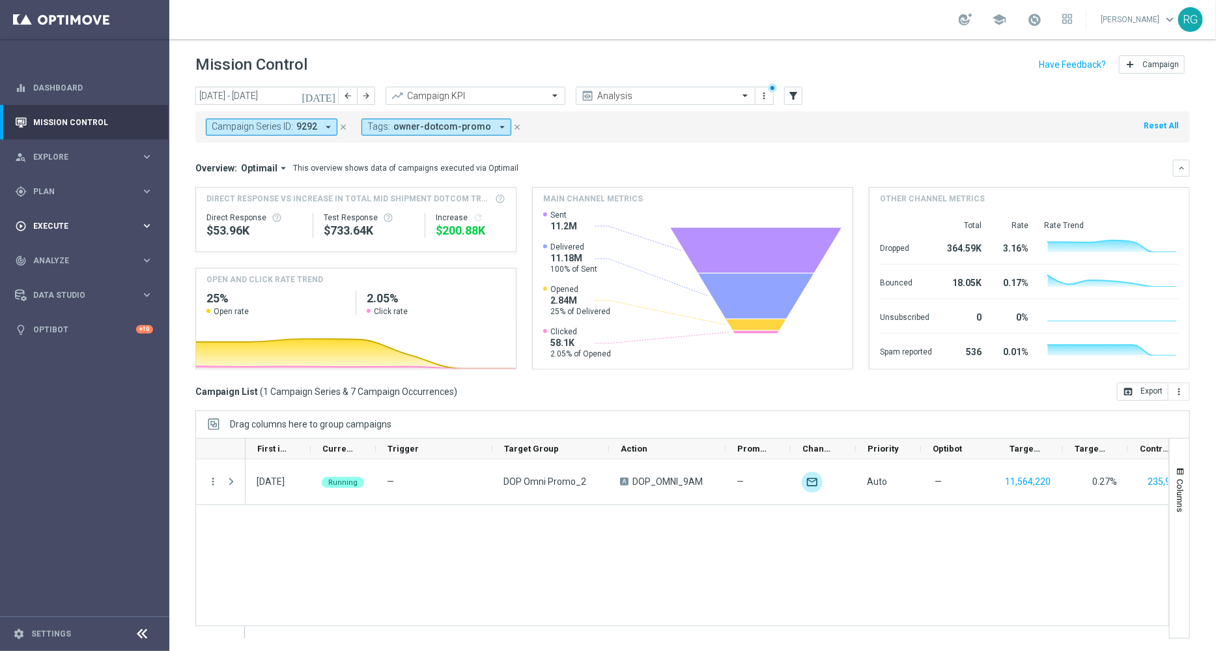
click at [39, 229] on div "play_circle_outline Execute" at bounding box center [78, 226] width 126 height 12
click at [41, 197] on div "gps_fixed Plan keyboard_arrow_right" at bounding box center [84, 191] width 168 height 35
click at [63, 214] on link "Target Groups" at bounding box center [85, 218] width 102 height 10
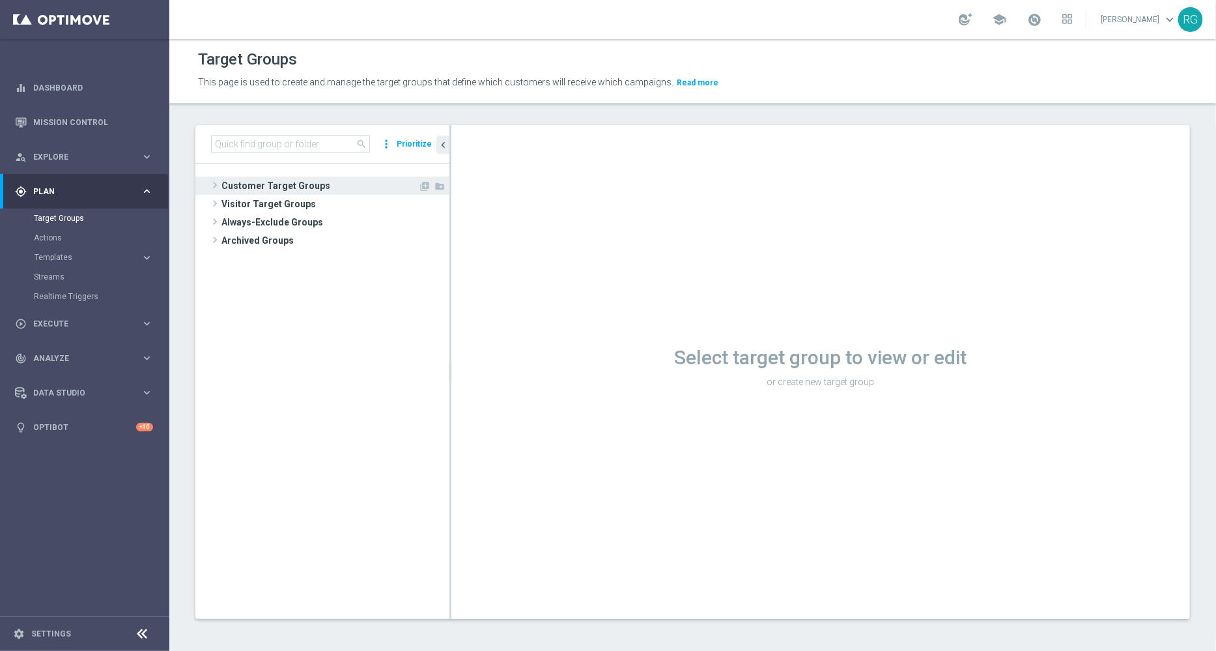
click at [214, 182] on span at bounding box center [214, 185] width 13 height 16
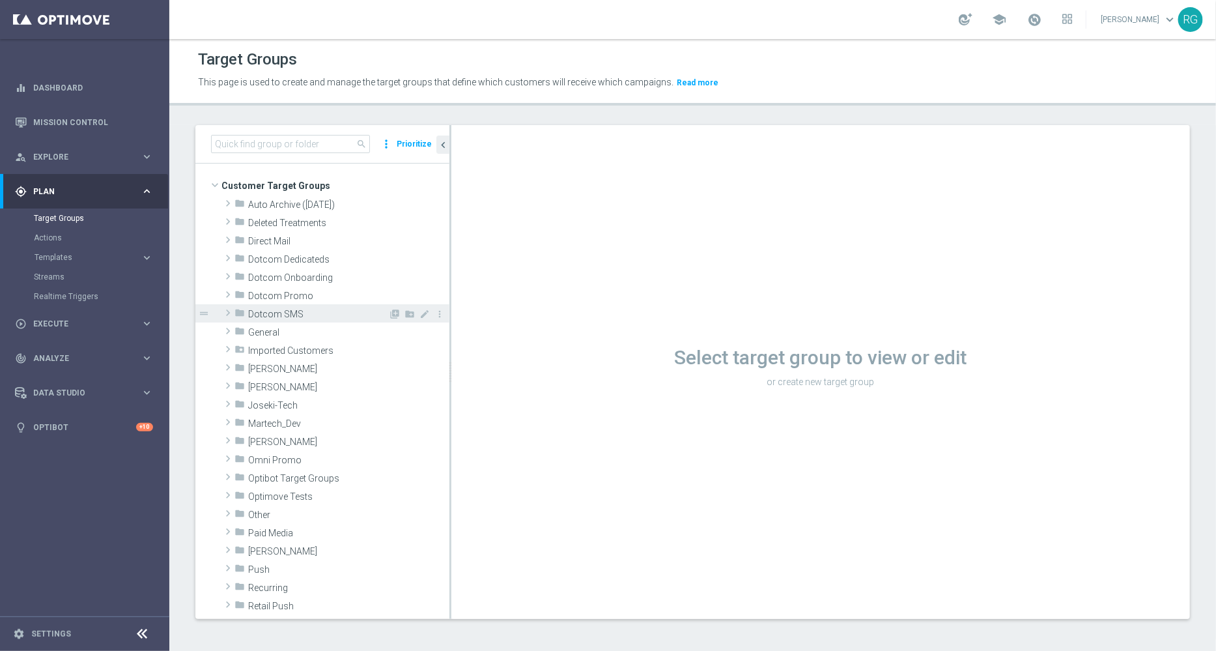
click at [231, 314] on span at bounding box center [227, 313] width 13 height 16
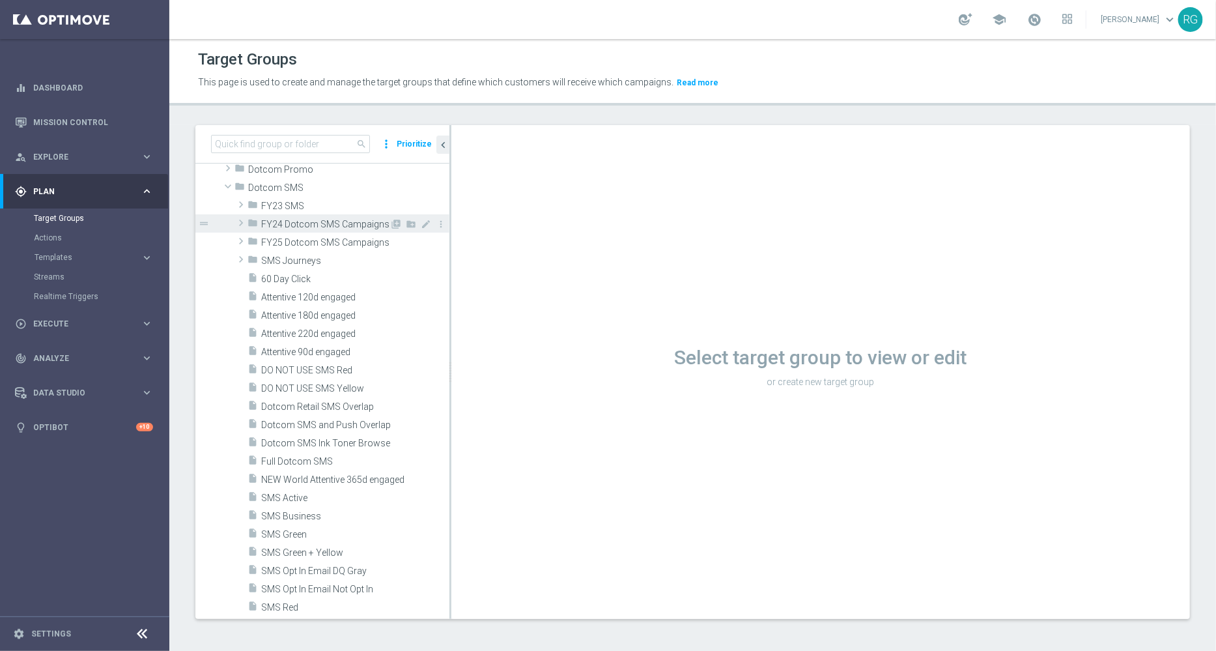
scroll to position [122, 0]
click at [242, 245] on span at bounding box center [240, 245] width 13 height 16
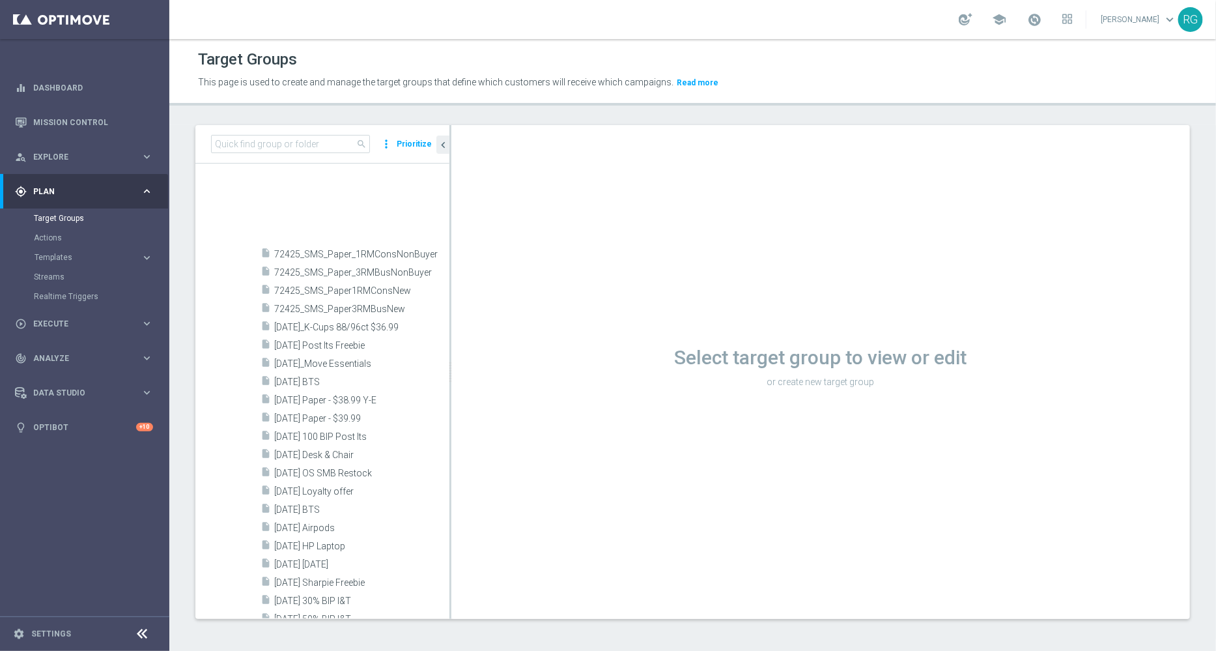
scroll to position [1827, 0]
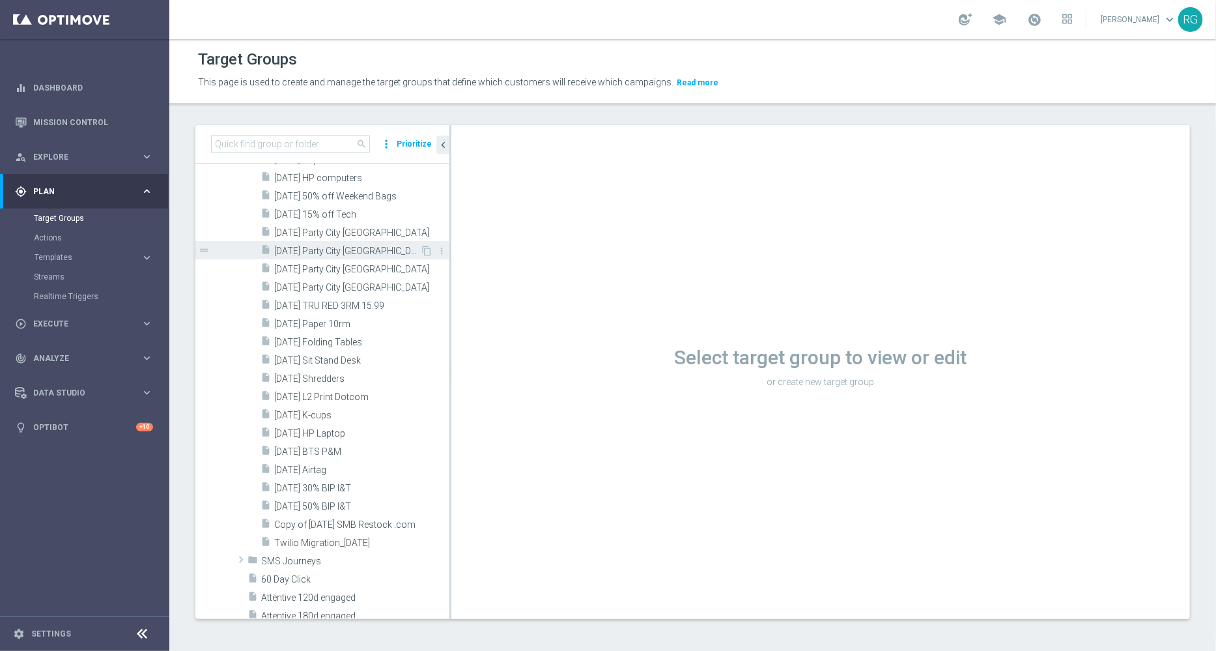
click at [335, 245] on span "9.19.25 Party City Bellingham" at bounding box center [347, 250] width 146 height 11
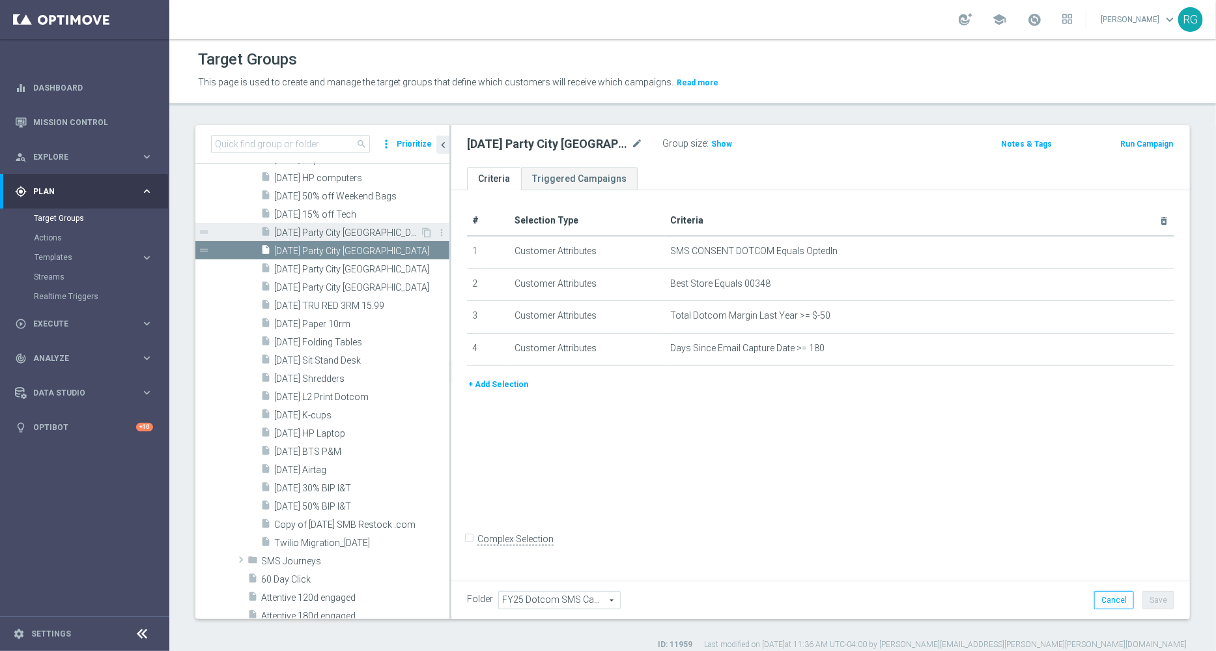
click at [342, 232] on span "9.19.25 Party City Attleboro" at bounding box center [347, 232] width 146 height 11
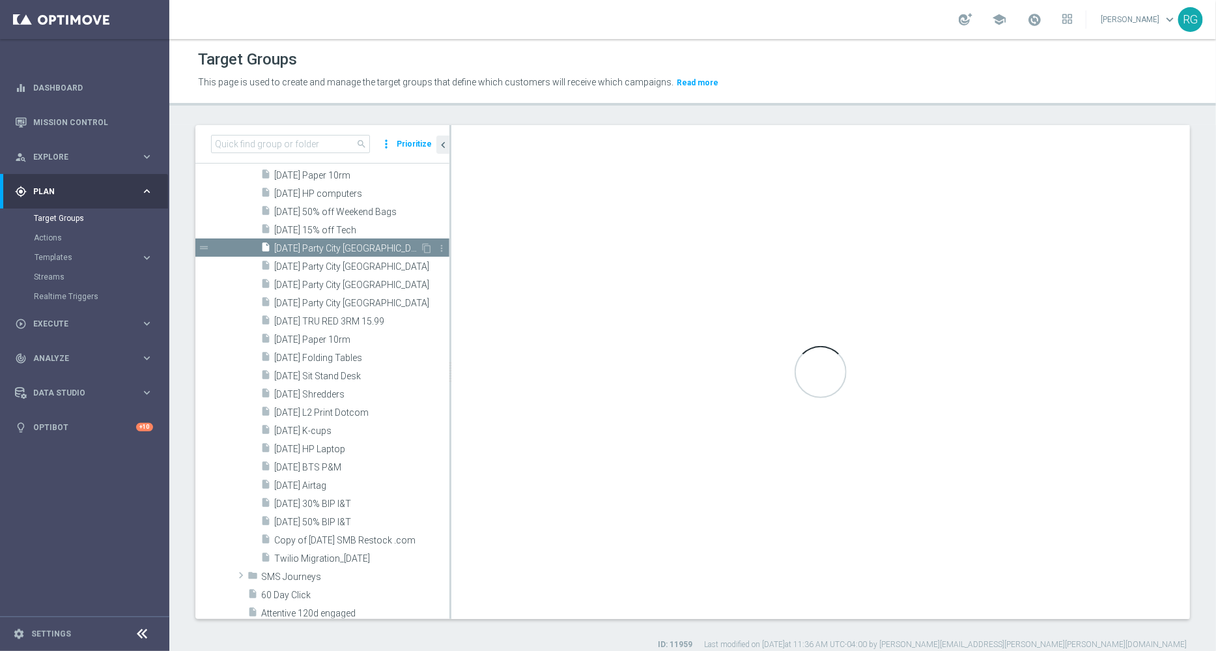
scroll to position [1618, 0]
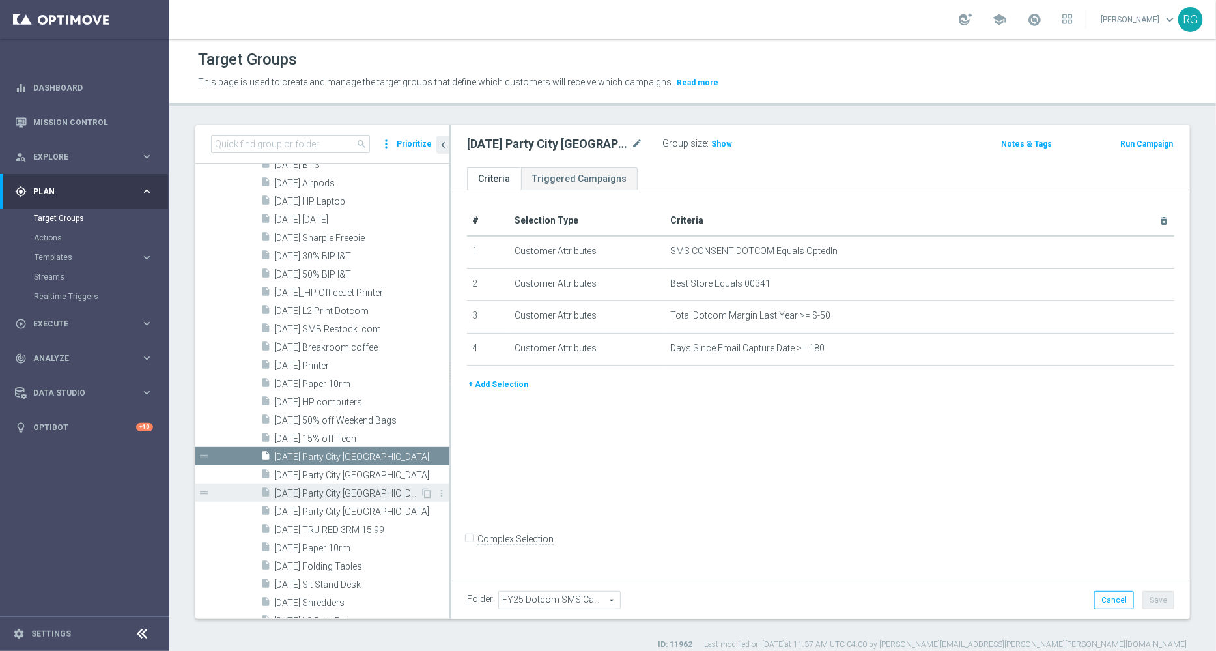
click at [334, 492] on span "9.19.25 Party City Mansfield" at bounding box center [347, 493] width 146 height 11
